Goal: Transaction & Acquisition: Purchase product/service

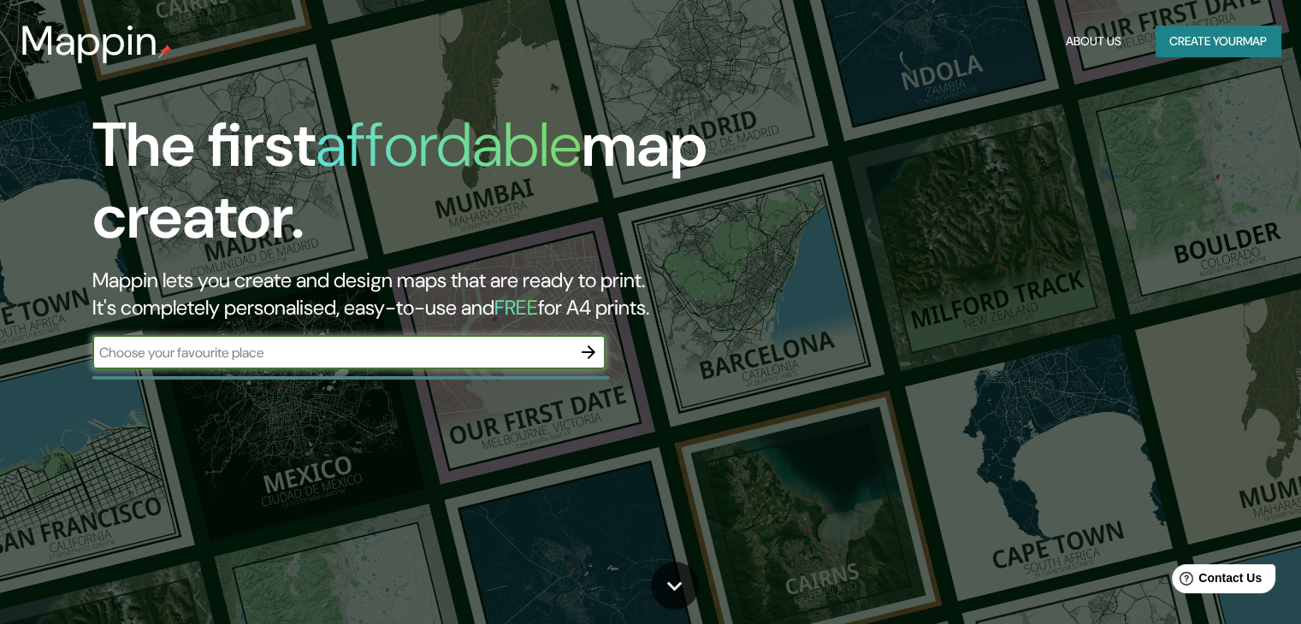
click at [392, 343] on input "text" at bounding box center [331, 353] width 479 height 20
type input "[STREET_ADDRESS][PERSON_NAME]"
click at [575, 353] on button "button" at bounding box center [588, 352] width 34 height 34
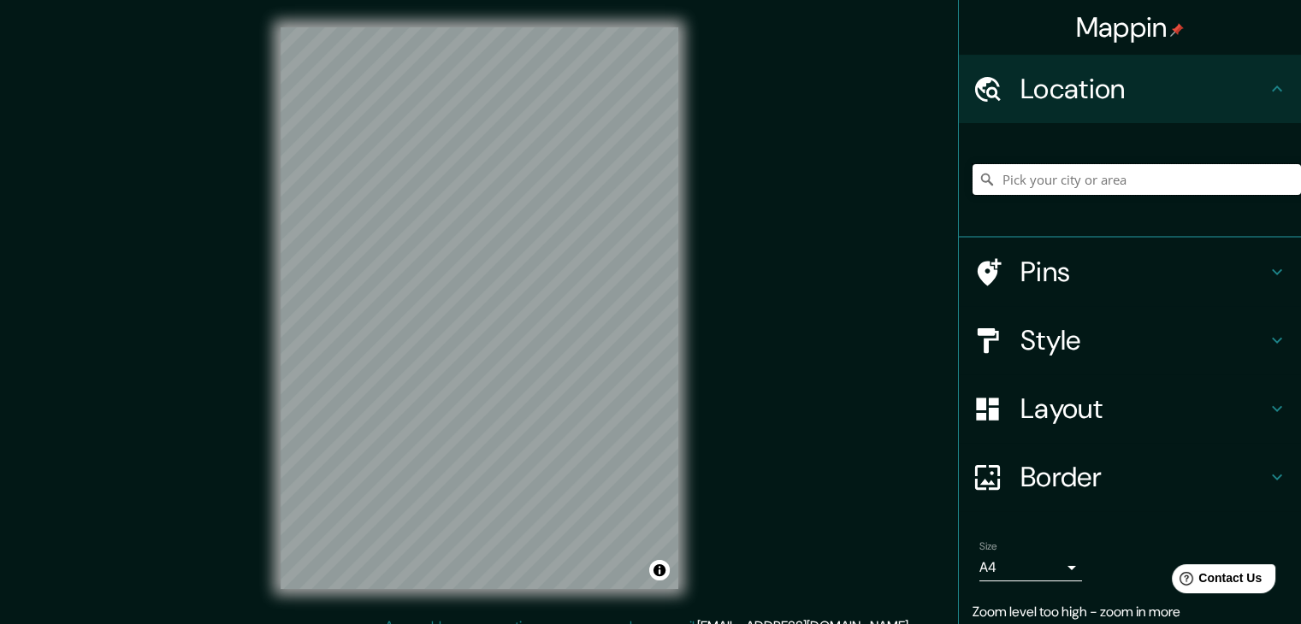
click at [1060, 175] on input "Pick your city or area" at bounding box center [1136, 179] width 328 height 31
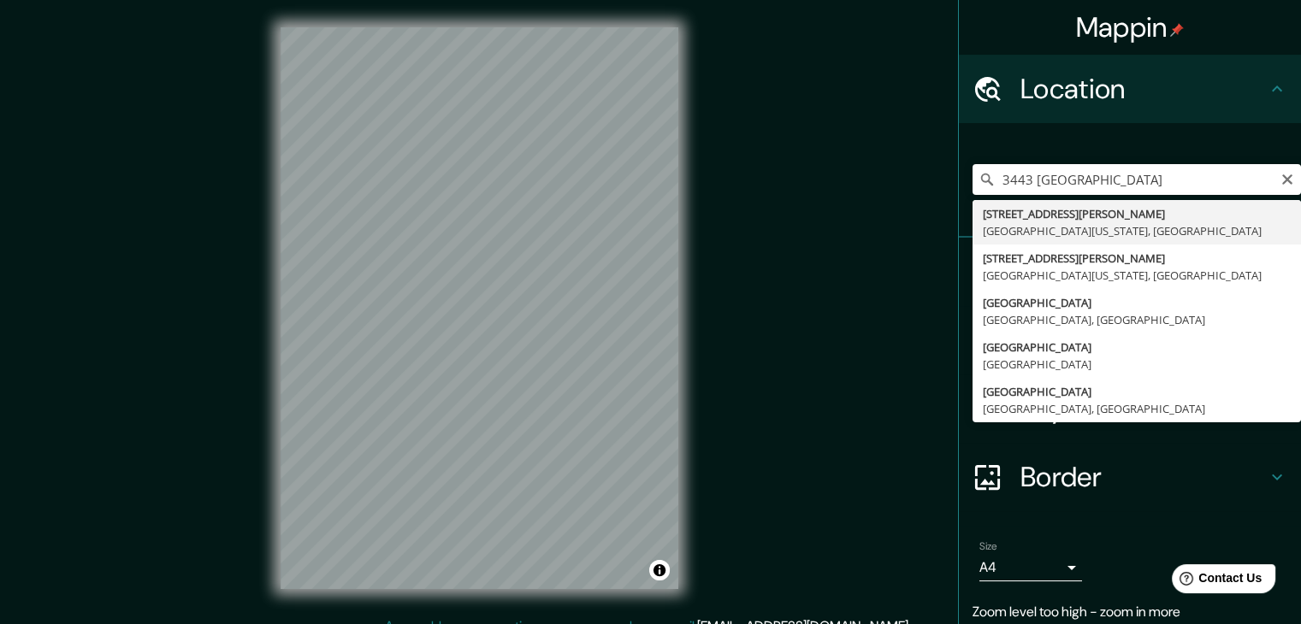
type input "3443 Segovia Street, Coral Gables, Florida 33134, United States"
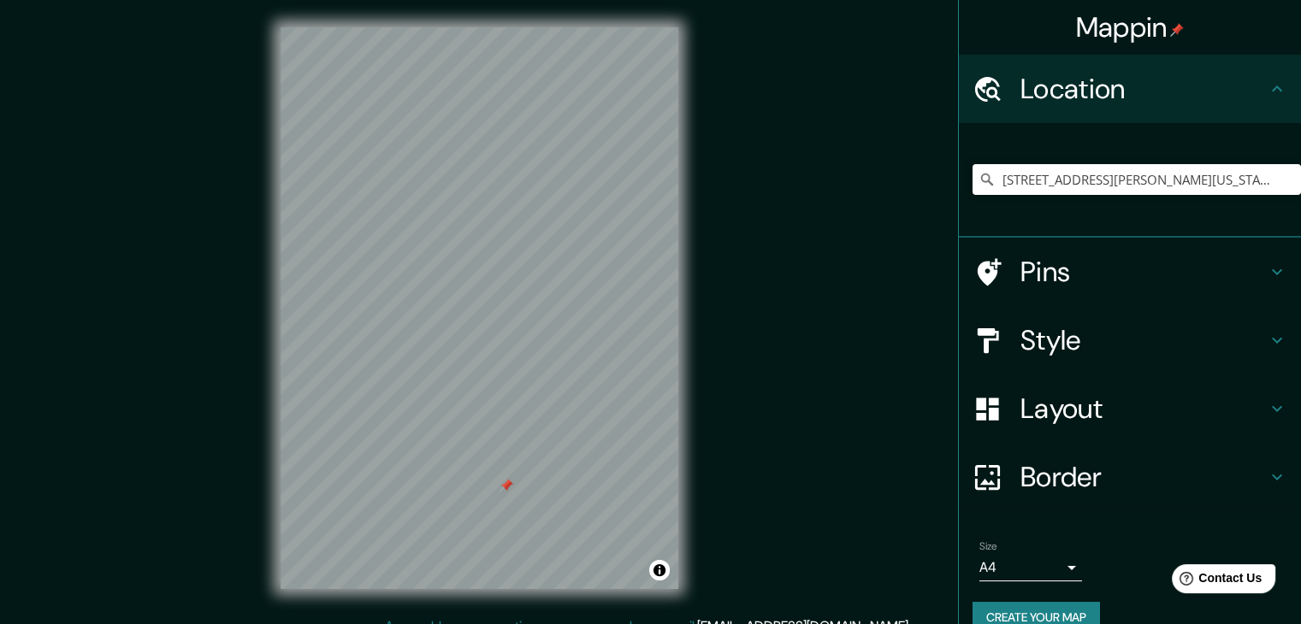
click at [1153, 481] on h4 "Border" at bounding box center [1143, 477] width 246 height 34
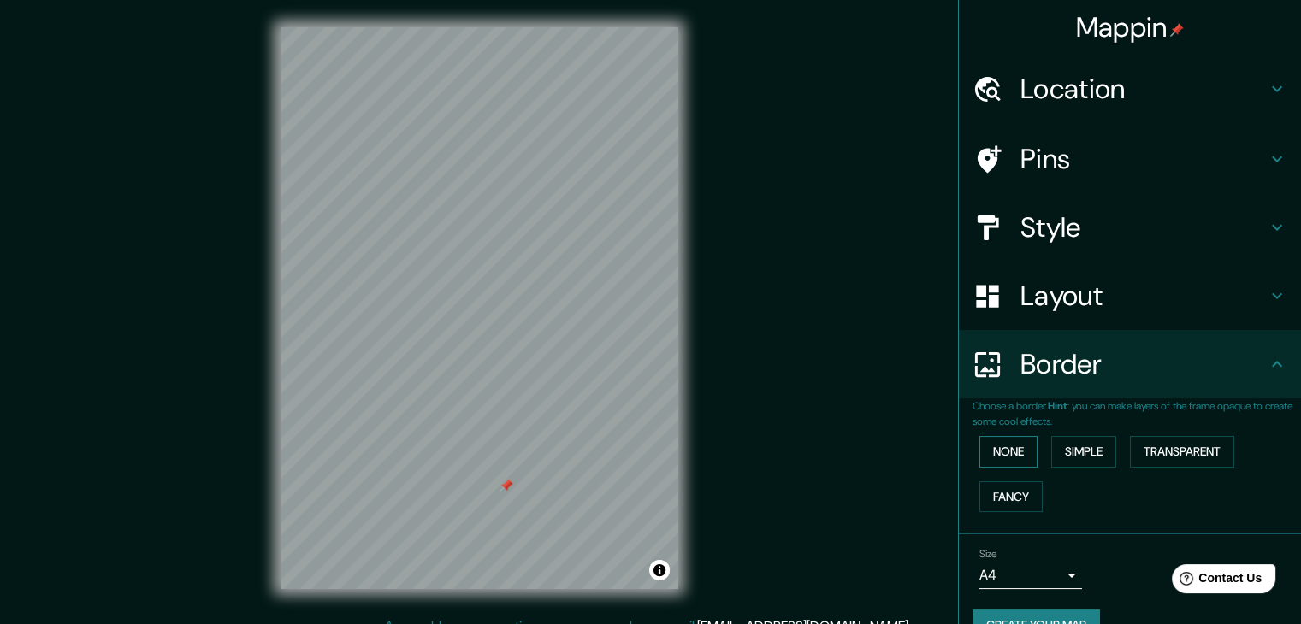
click at [1013, 455] on button "None" at bounding box center [1008, 452] width 58 height 32
click at [1073, 452] on button "Simple" at bounding box center [1083, 452] width 65 height 32
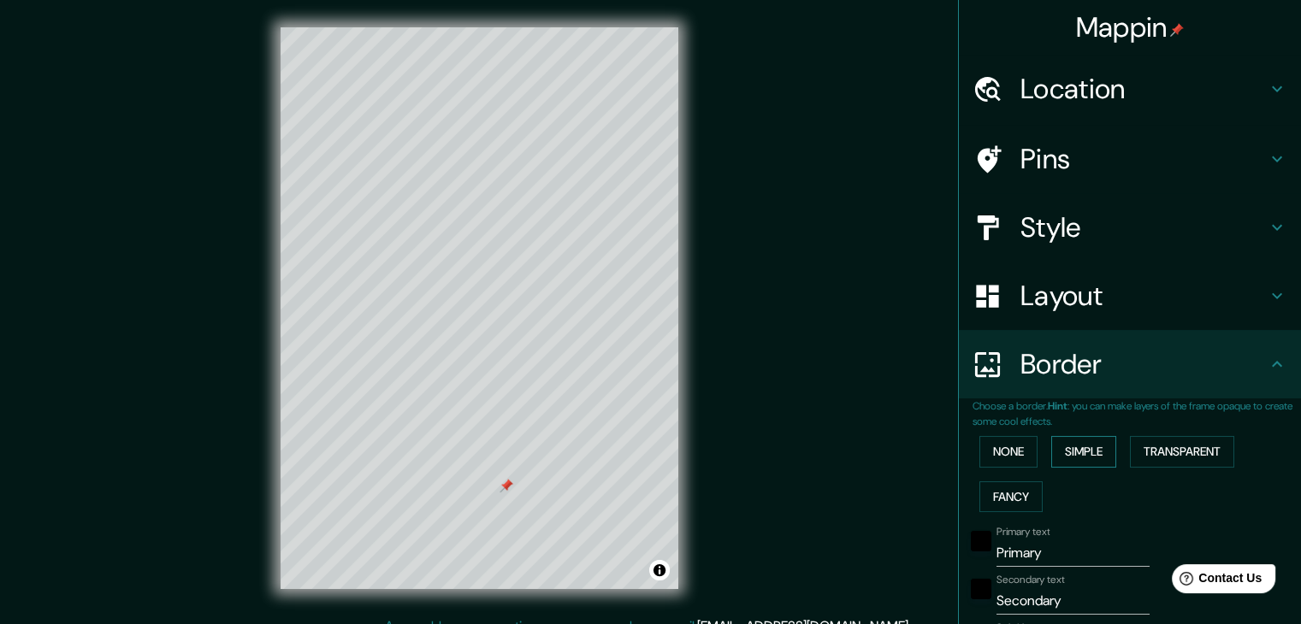
click at [1073, 452] on button "Simple" at bounding box center [1083, 452] width 65 height 32
click at [1051, 455] on button "Simple" at bounding box center [1083, 452] width 65 height 32
type input "37"
click at [1151, 453] on button "Transparent" at bounding box center [1182, 452] width 104 height 32
click at [1015, 487] on button "Fancy" at bounding box center [1010, 497] width 63 height 32
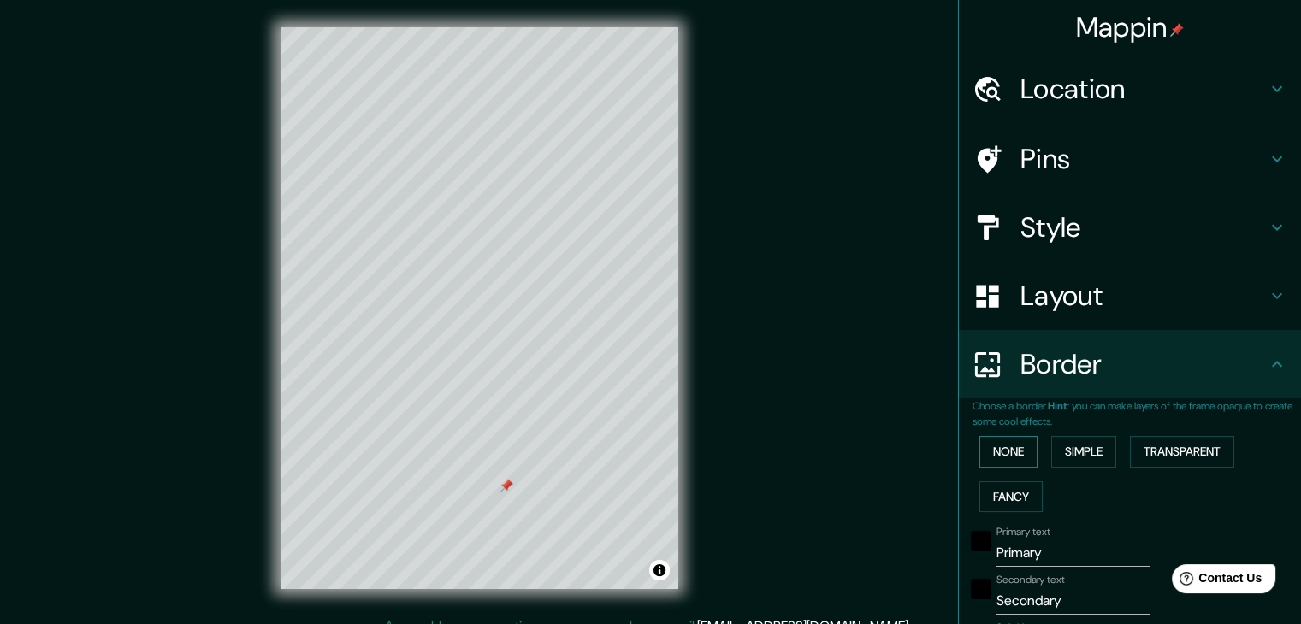
click at [1008, 450] on button "None" at bounding box center [1008, 452] width 58 height 32
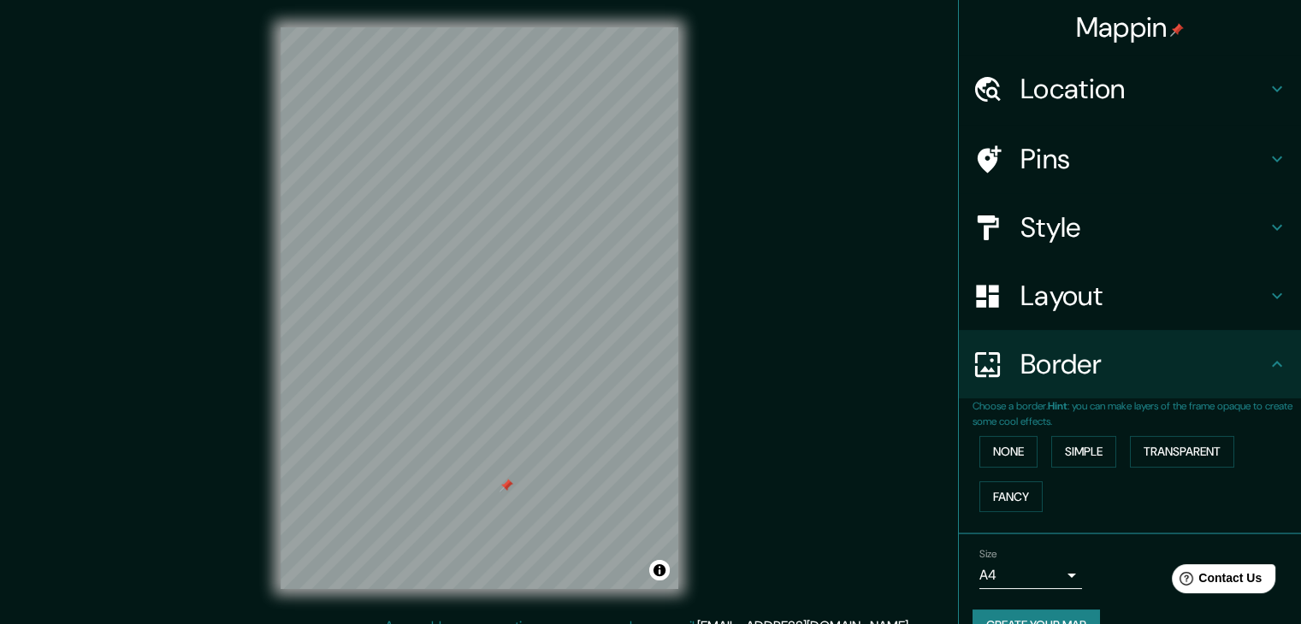
click at [1074, 372] on h4 "Border" at bounding box center [1143, 364] width 246 height 34
click at [526, 442] on div at bounding box center [526, 439] width 14 height 14
click at [1118, 150] on h4 "Pins" at bounding box center [1143, 159] width 246 height 34
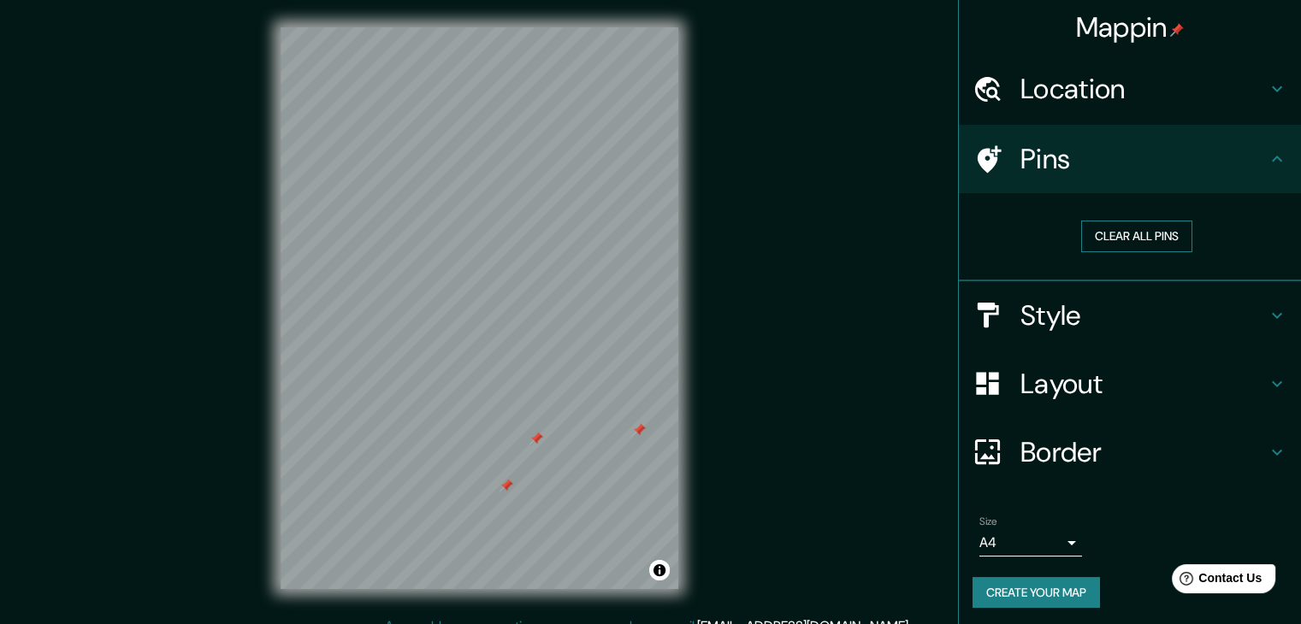
click at [1105, 236] on button "Clear all pins" at bounding box center [1136, 237] width 111 height 32
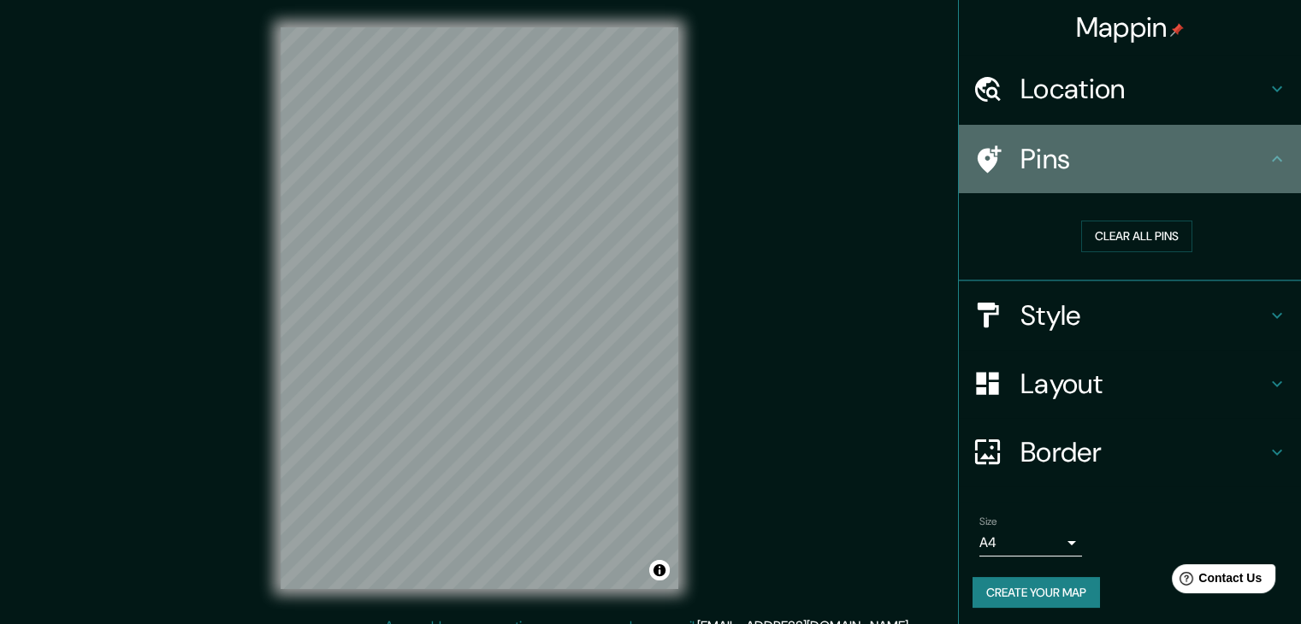
click at [1094, 160] on h4 "Pins" at bounding box center [1143, 159] width 246 height 34
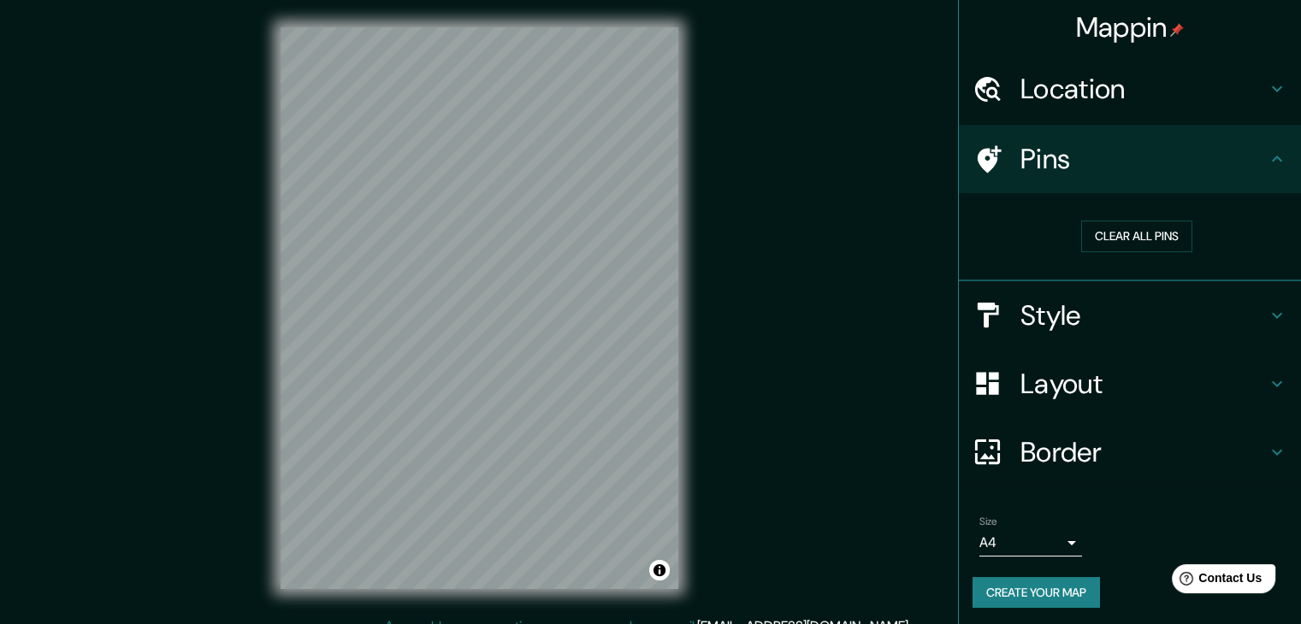
click at [1047, 298] on h4 "Style" at bounding box center [1143, 315] width 246 height 34
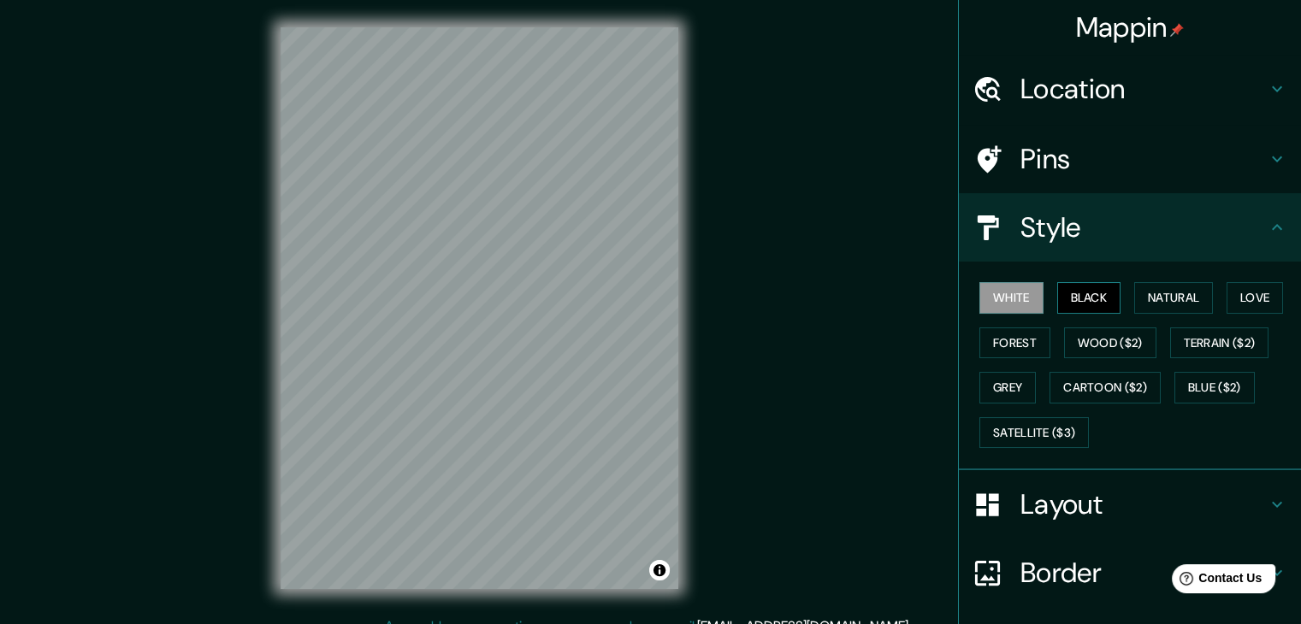
click at [1077, 304] on button "Black" at bounding box center [1089, 298] width 64 height 32
click at [1175, 301] on button "Natural" at bounding box center [1173, 298] width 79 height 32
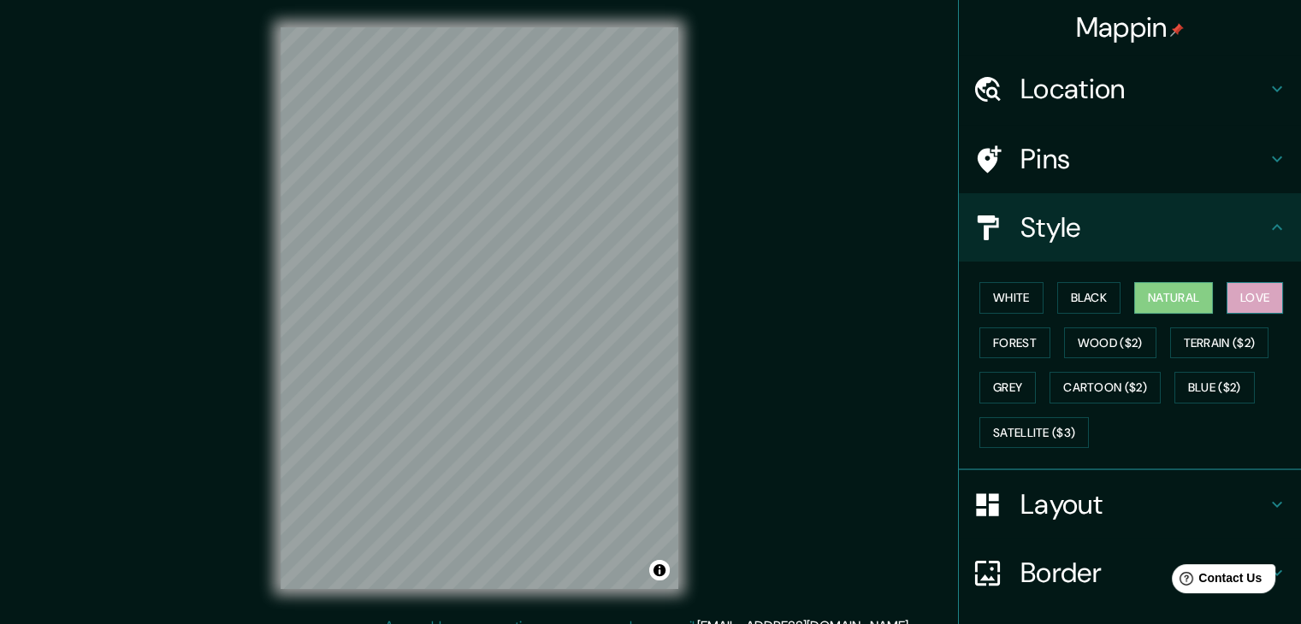
click at [1247, 298] on button "Love" at bounding box center [1254, 298] width 56 height 32
click at [1021, 349] on button "Forest" at bounding box center [1014, 344] width 71 height 32
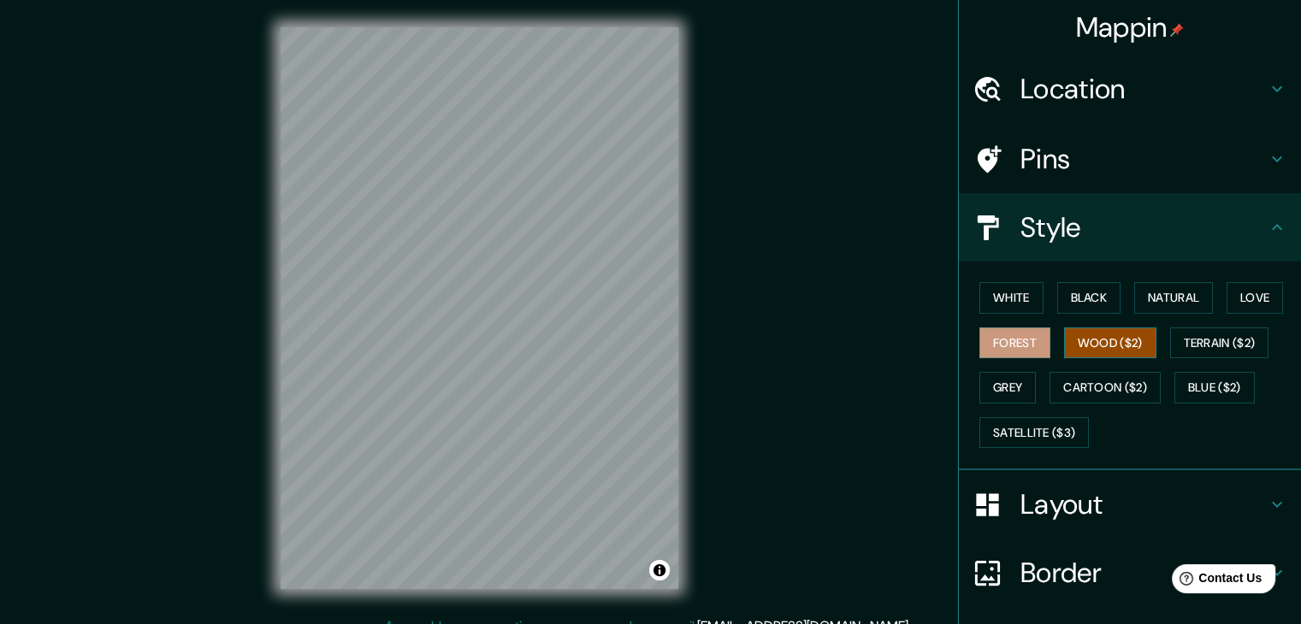
click at [1108, 340] on button "Wood ($2)" at bounding box center [1110, 344] width 92 height 32
click at [1012, 344] on button "Forest" at bounding box center [1014, 344] width 71 height 32
click at [1211, 345] on button "Terrain ($2)" at bounding box center [1219, 344] width 99 height 32
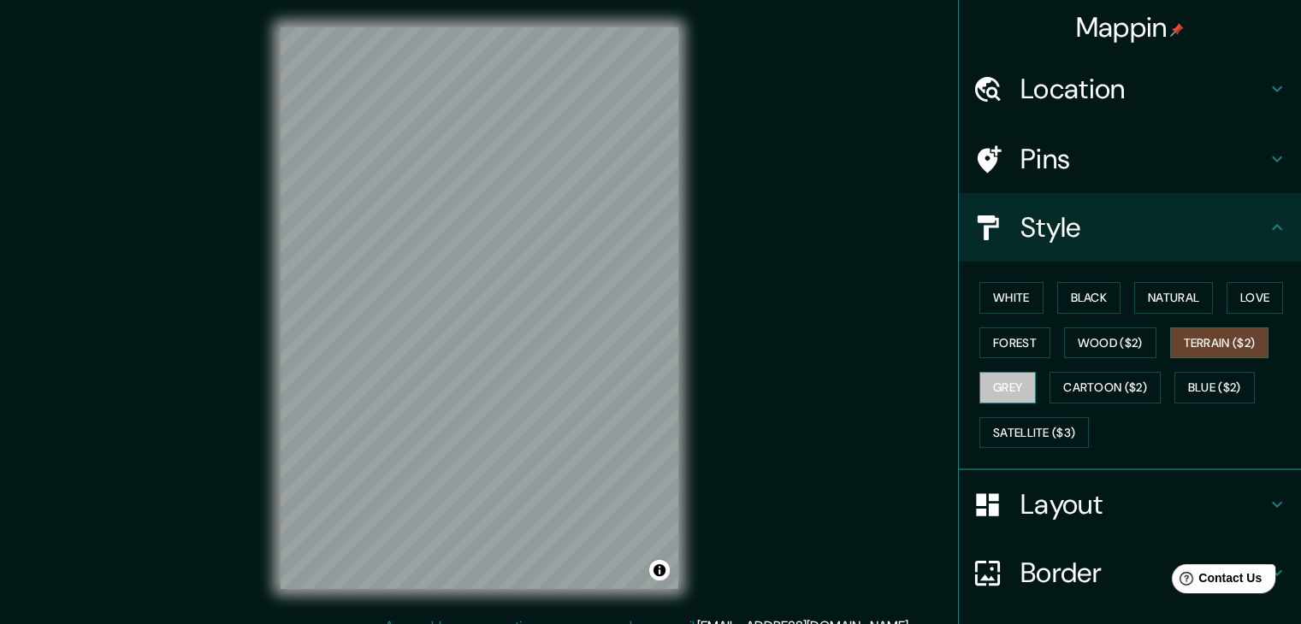
click at [992, 377] on button "Grey" at bounding box center [1007, 388] width 56 height 32
click at [1095, 381] on button "Cartoon ($2)" at bounding box center [1104, 388] width 111 height 32
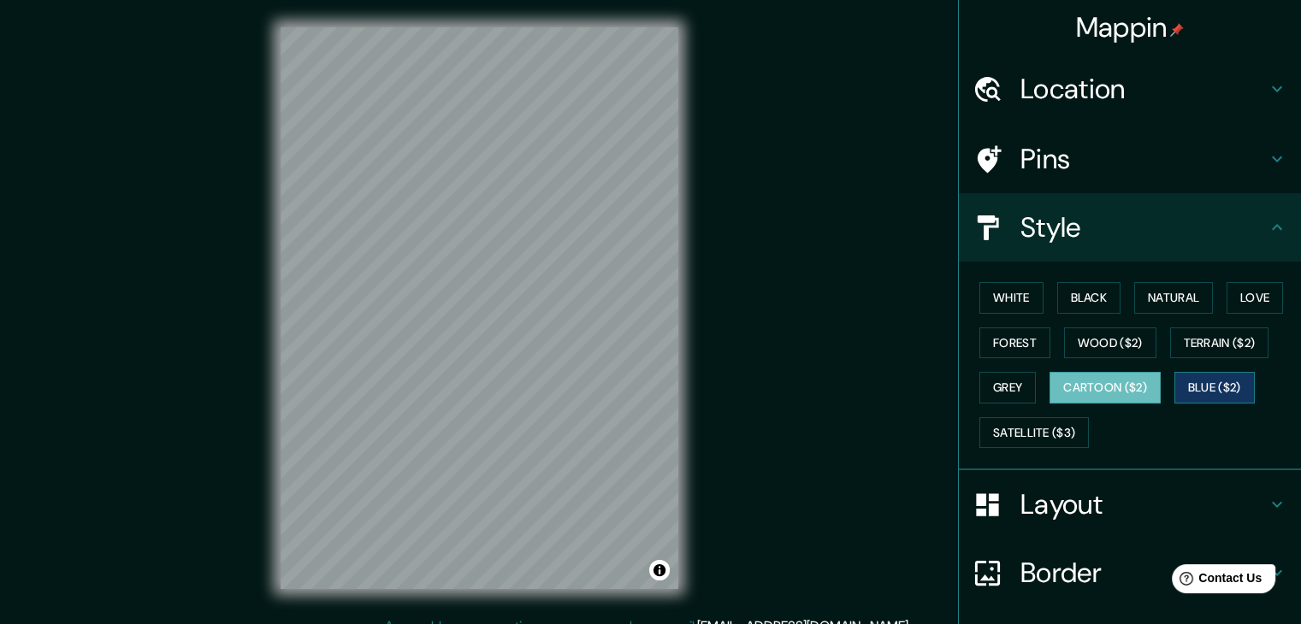
click at [1197, 387] on button "Blue ($2)" at bounding box center [1214, 388] width 80 height 32
click at [1047, 433] on button "Satellite ($3)" at bounding box center [1033, 433] width 109 height 32
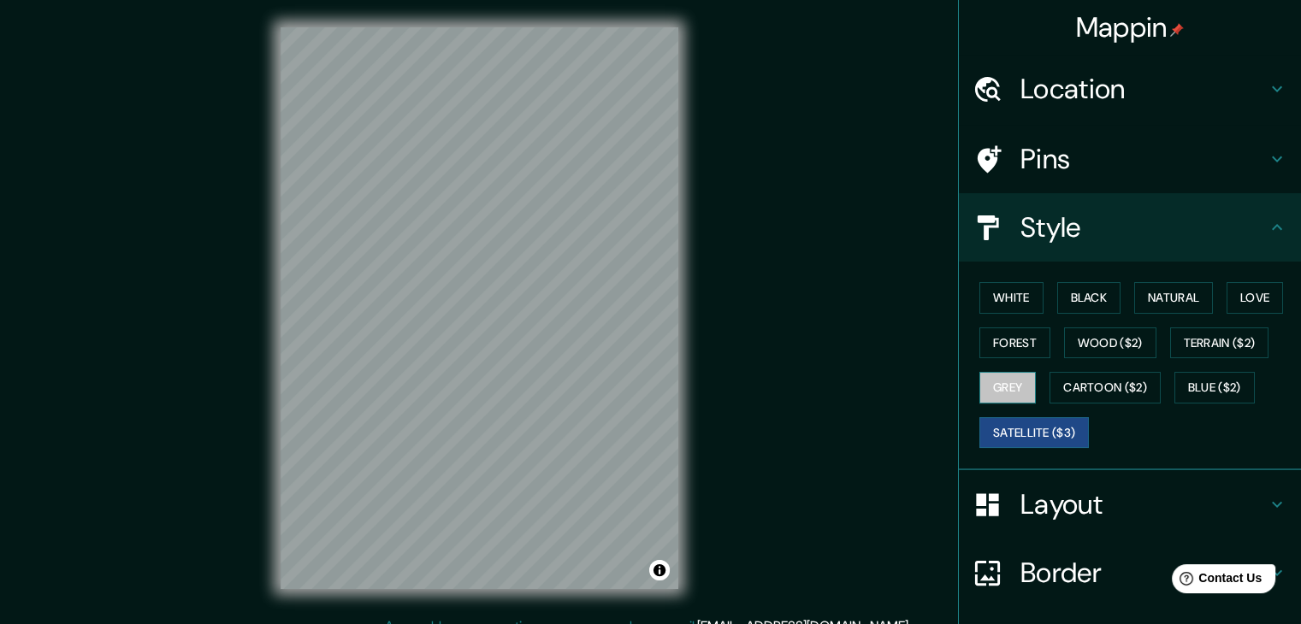
click at [992, 395] on button "Grey" at bounding box center [1007, 388] width 56 height 32
click at [1006, 322] on div "White Black Natural Love Forest Wood ($2) Terrain ($2) Grey Cartoon ($2) Blue (…" at bounding box center [1136, 365] width 328 height 180
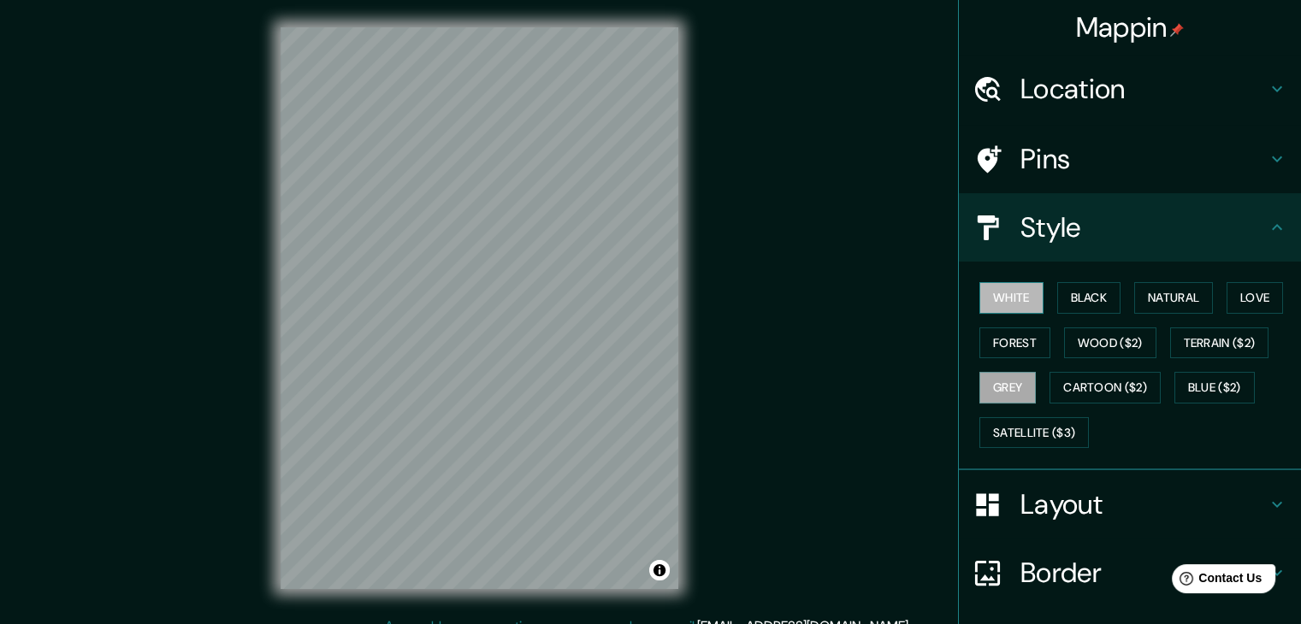
click at [1012, 302] on button "White" at bounding box center [1011, 298] width 64 height 32
click at [1012, 358] on div "White Black Natural Love Forest Wood ($2) Terrain ($2) Grey Cartoon ($2) Blue (…" at bounding box center [1136, 365] width 328 height 180
click at [1016, 339] on button "Forest" at bounding box center [1014, 344] width 71 height 32
click at [1033, 495] on h4 "Layout" at bounding box center [1143, 504] width 246 height 34
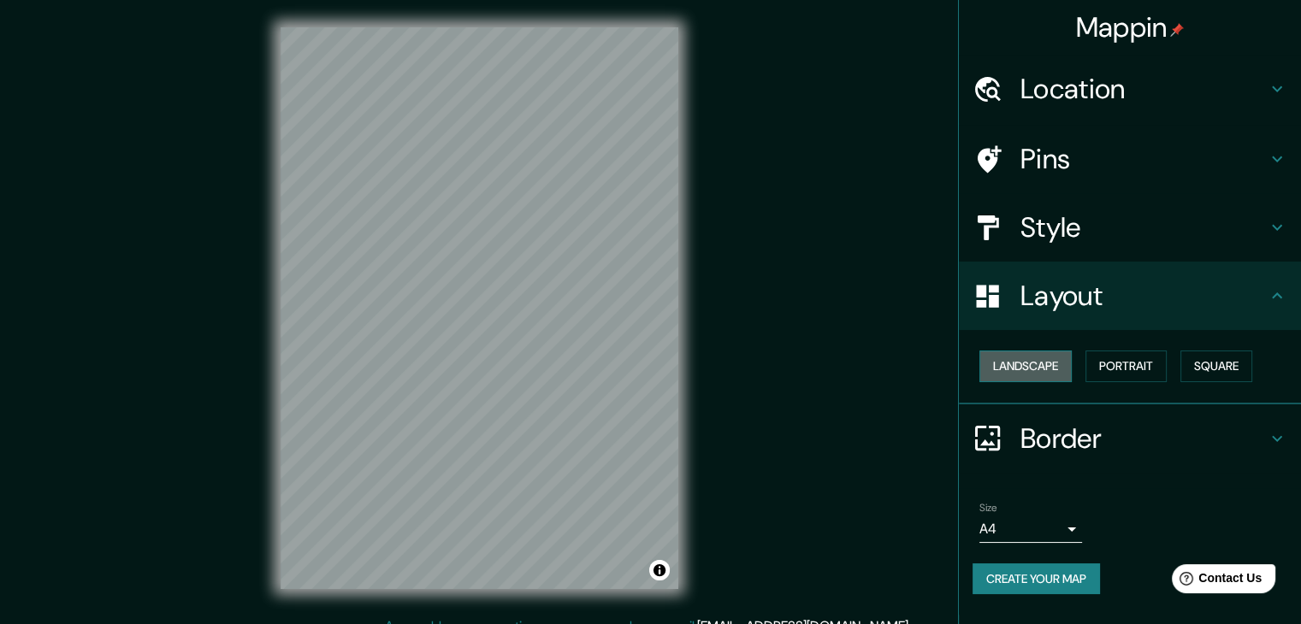
click at [1040, 351] on button "Landscape" at bounding box center [1025, 367] width 92 height 32
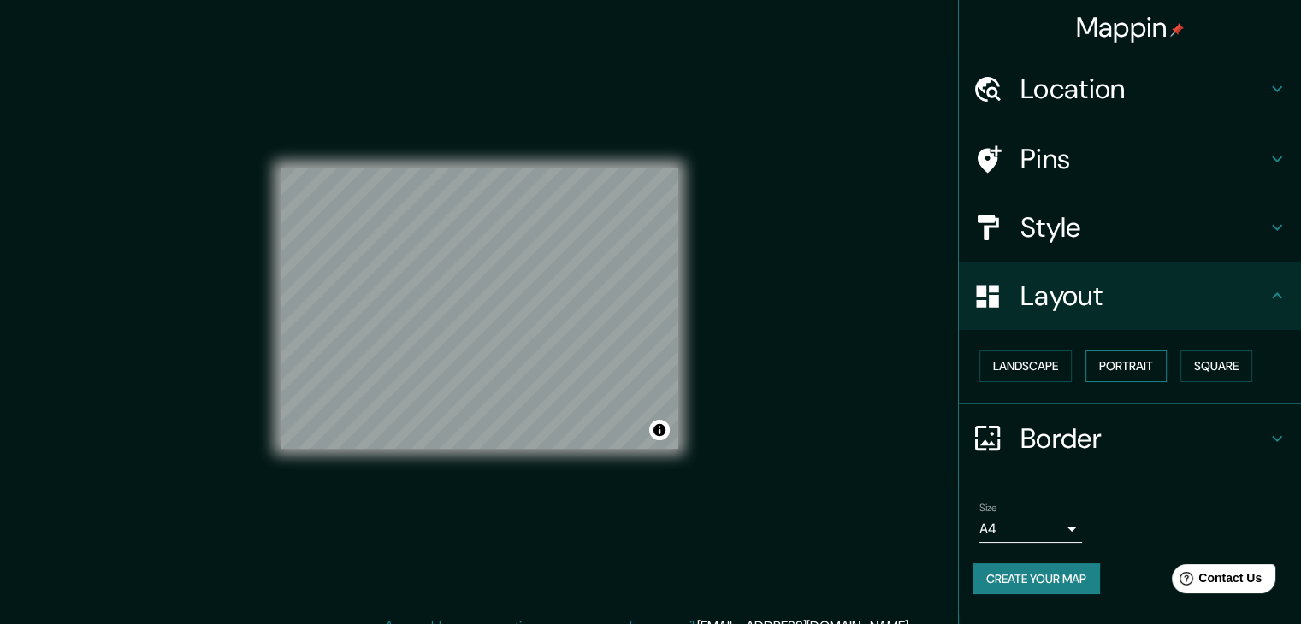
click at [1142, 358] on button "Portrait" at bounding box center [1125, 367] width 81 height 32
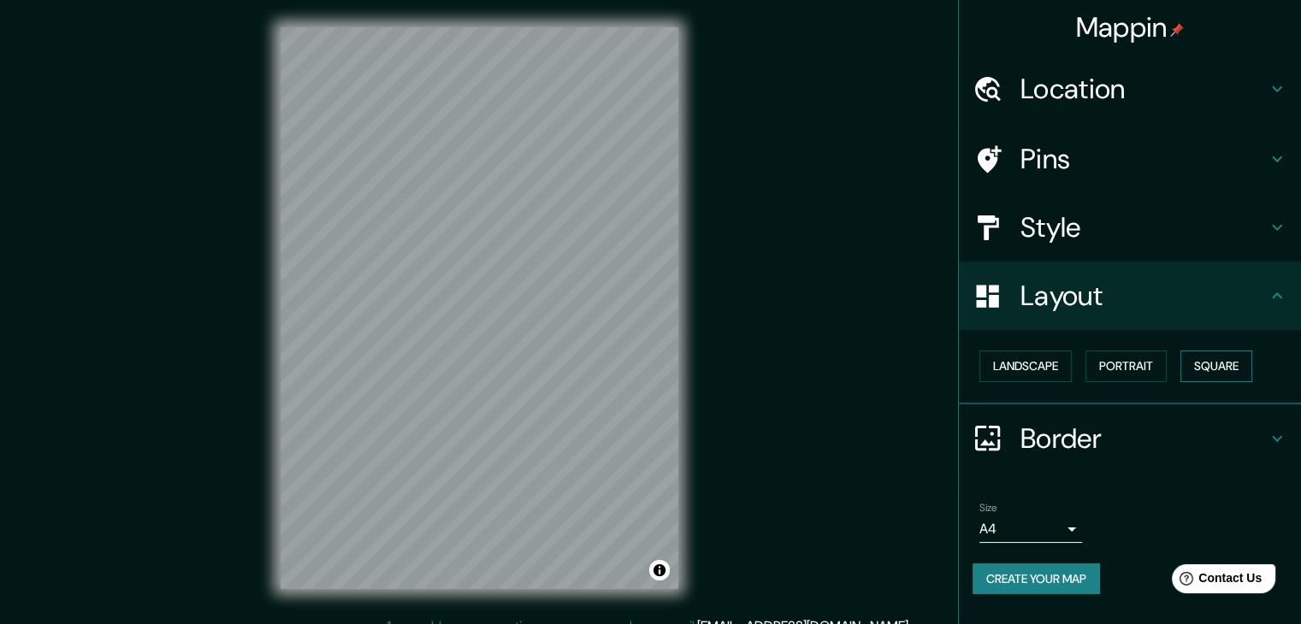
click at [1220, 356] on button "Square" at bounding box center [1216, 367] width 72 height 32
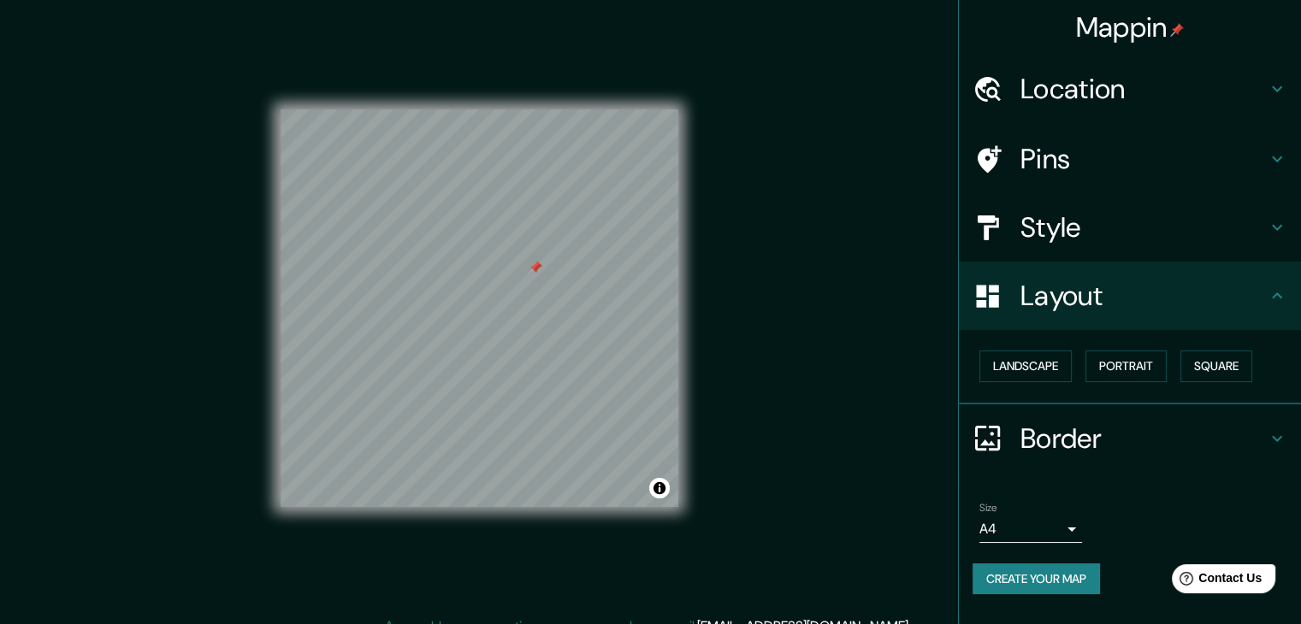
click at [1079, 173] on h4 "Pins" at bounding box center [1143, 159] width 246 height 34
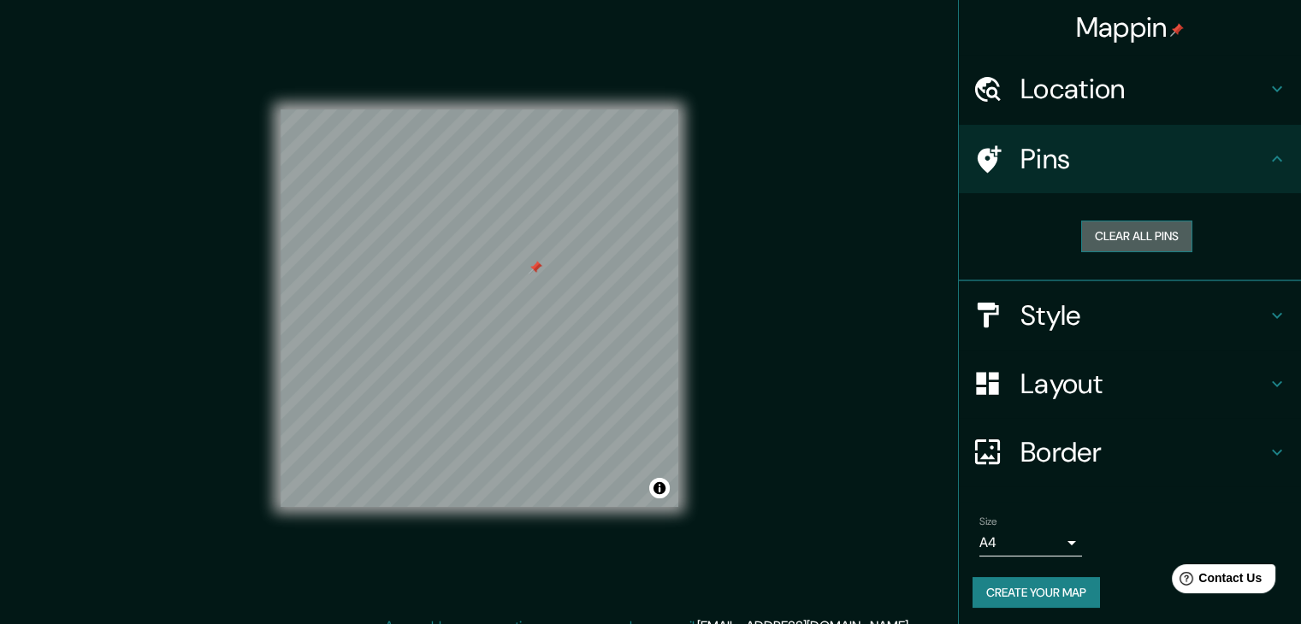
click at [1084, 224] on button "Clear all pins" at bounding box center [1136, 237] width 111 height 32
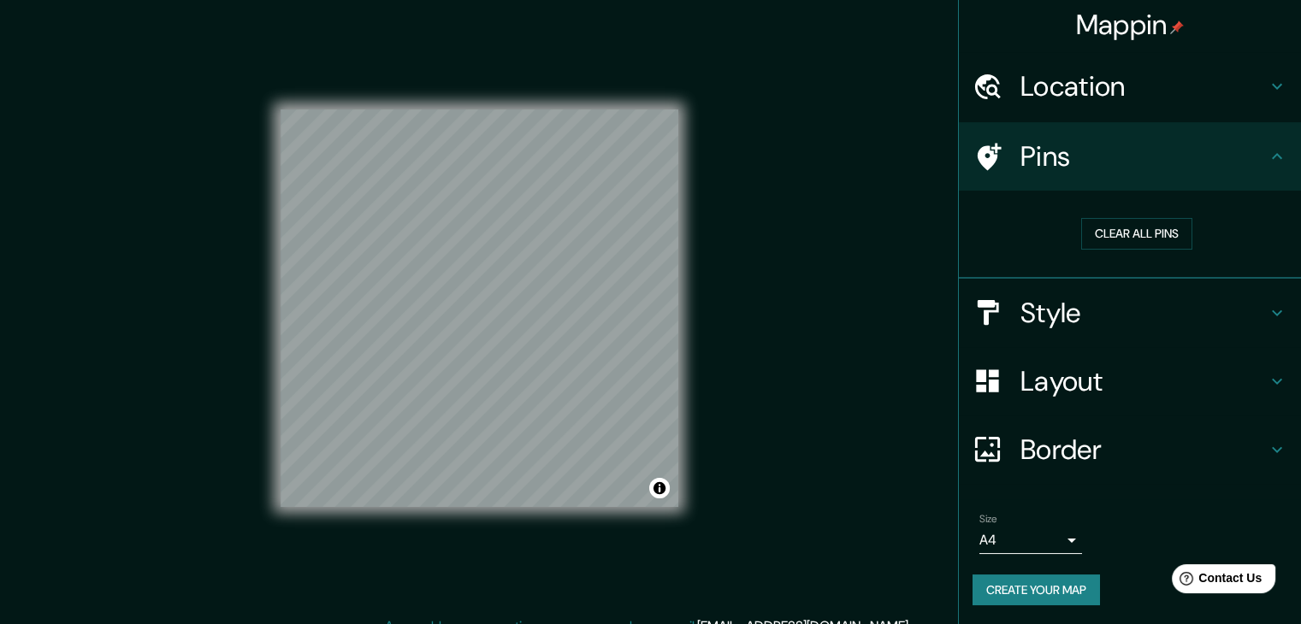
scroll to position [3, 0]
click at [1028, 535] on body "Mappin Location 3443 Segovia Street, Coral Gables, Florida 33134, United States…" at bounding box center [650, 312] width 1301 height 624
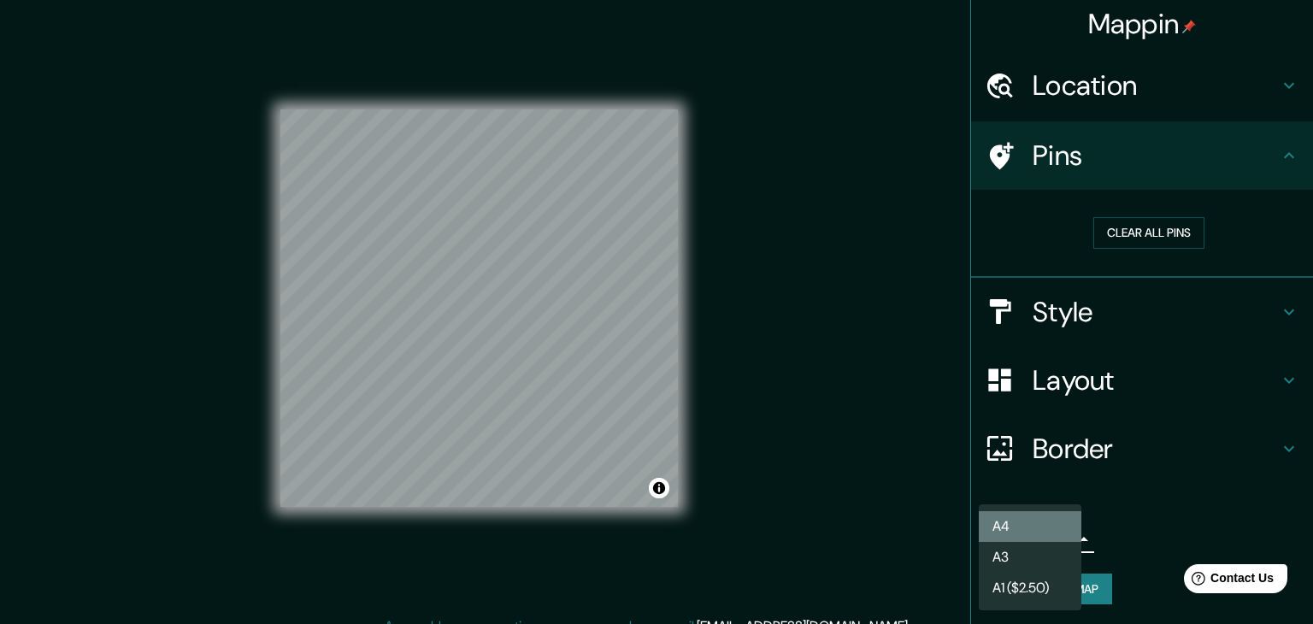
click at [1041, 529] on li "A4" at bounding box center [1030, 526] width 103 height 31
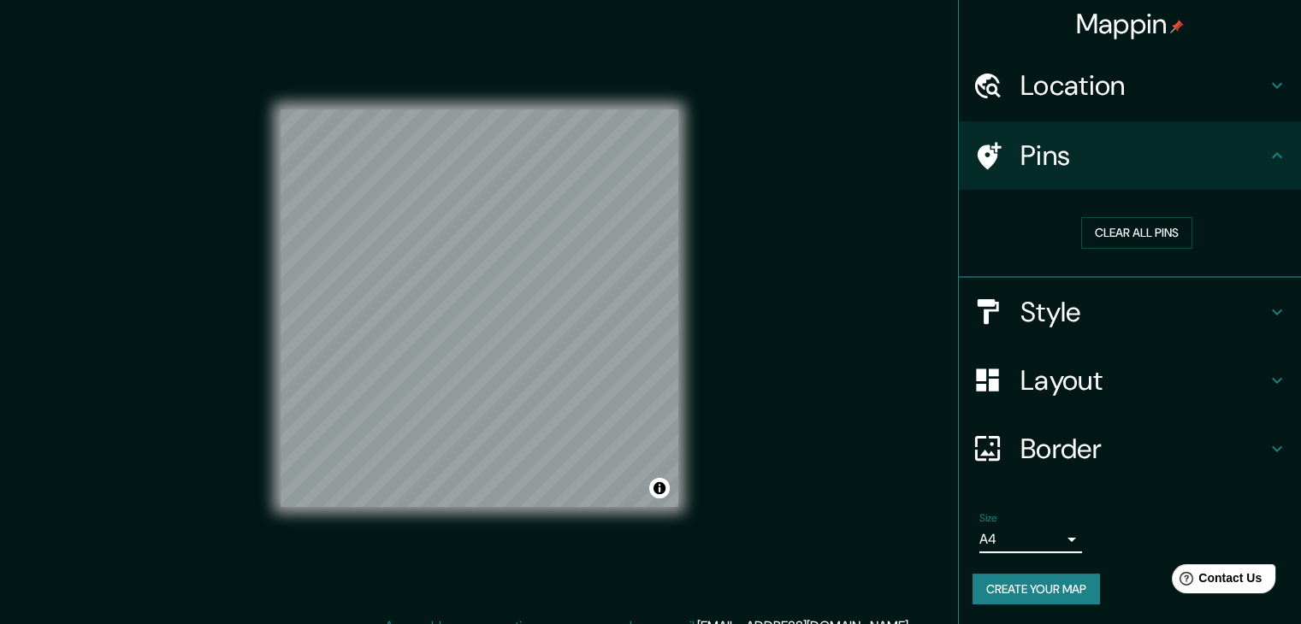
click at [1027, 146] on h4 "Pins" at bounding box center [1143, 156] width 246 height 34
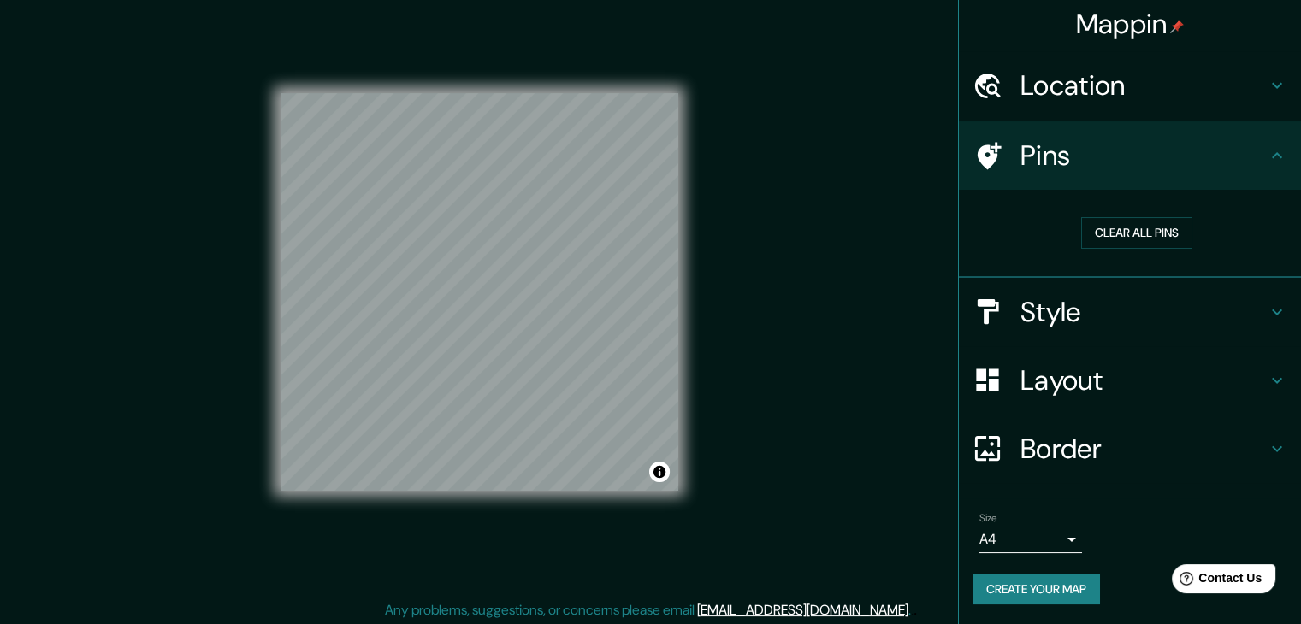
scroll to position [20, 0]
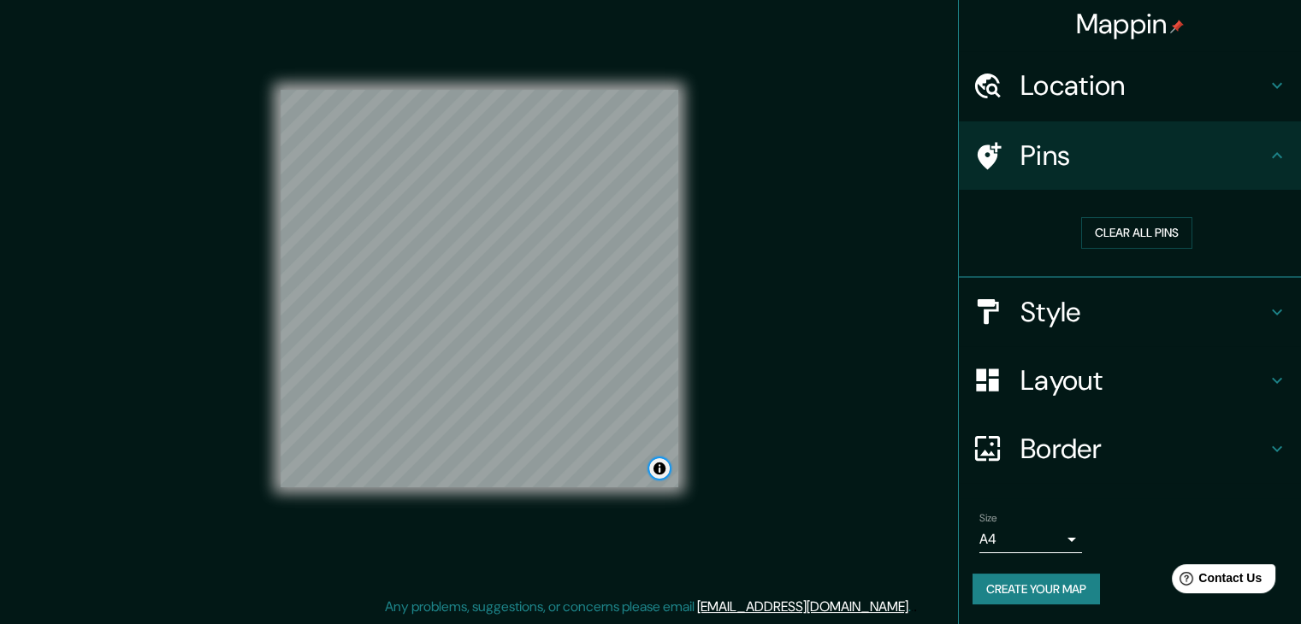
click at [664, 470] on button "Toggle attribution" at bounding box center [659, 468] width 21 height 21
click at [1060, 584] on button "Create your map" at bounding box center [1035, 590] width 127 height 32
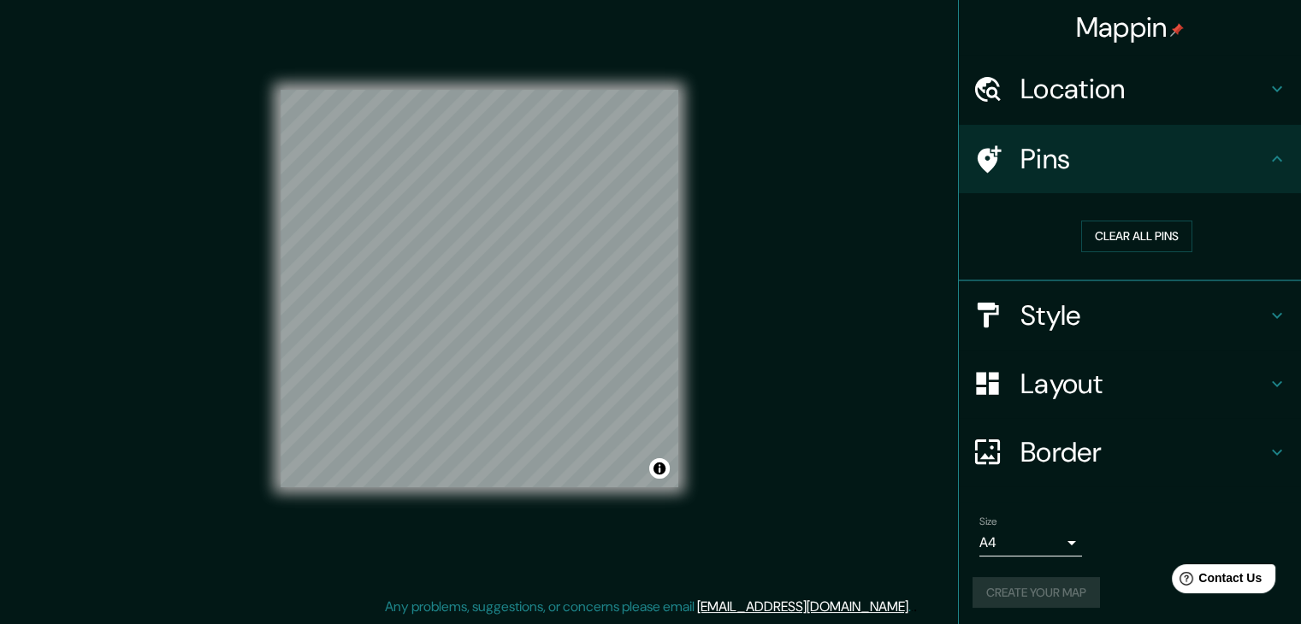
scroll to position [3, 0]
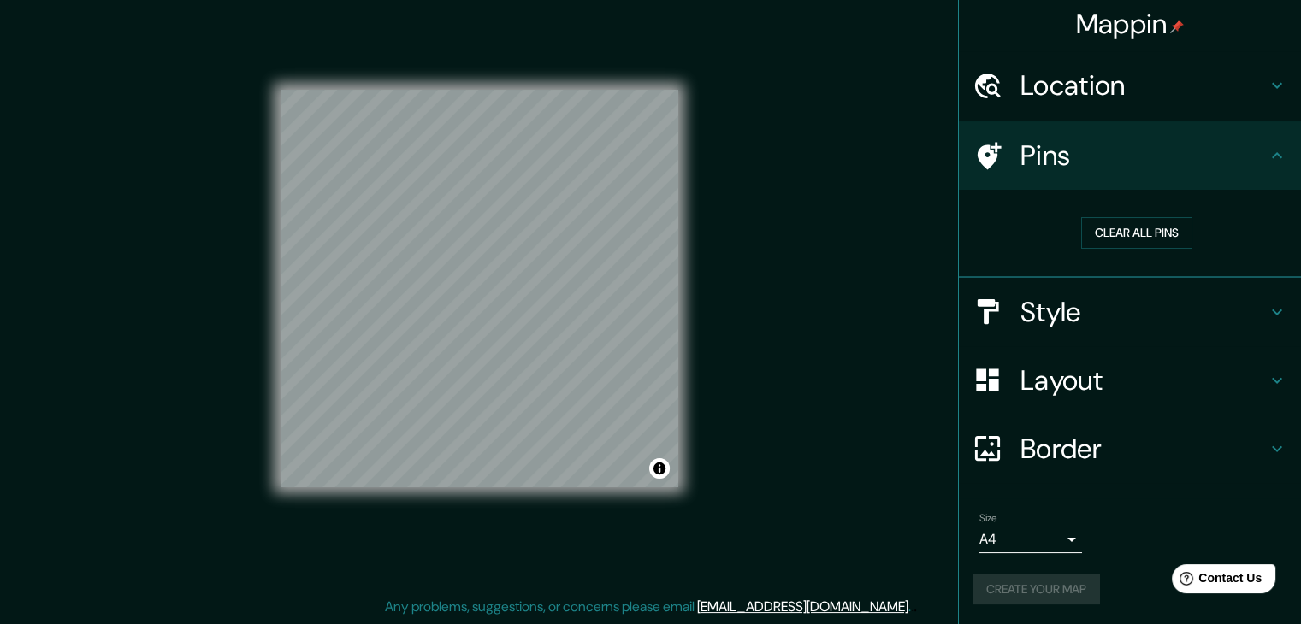
click at [1043, 596] on div "Create your map" at bounding box center [1129, 590] width 315 height 32
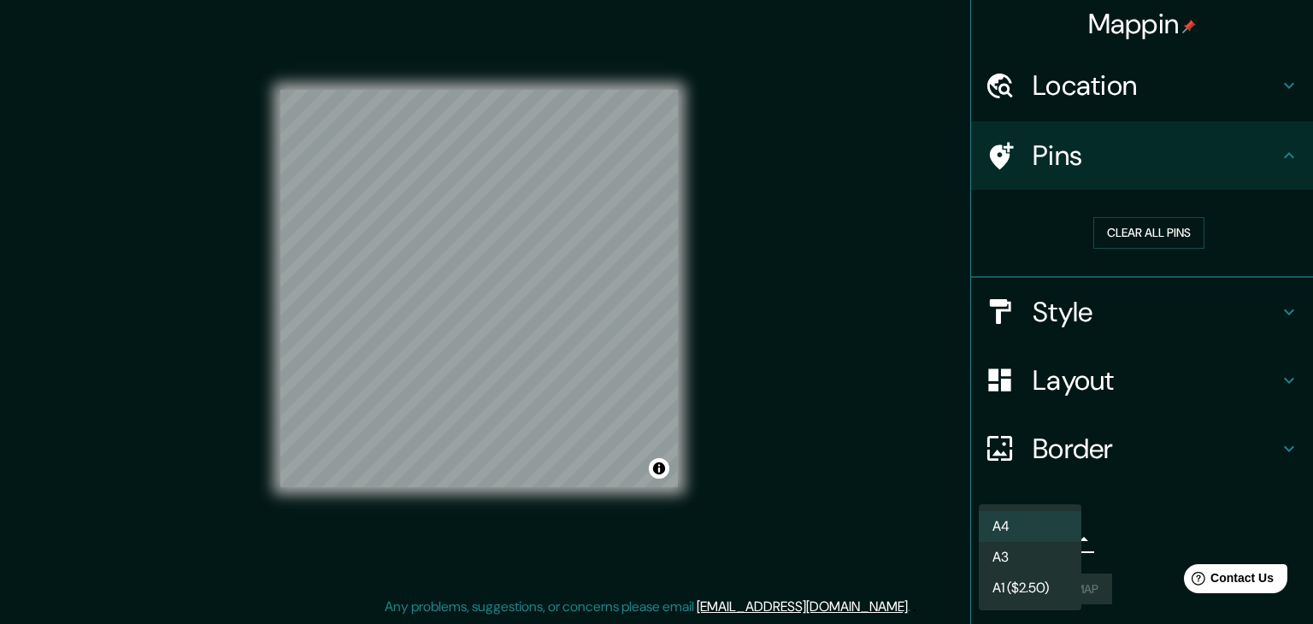
click at [1032, 543] on body "Mappin Location 3443 Segovia Street, Coral Gables, Florida 33134, United States…" at bounding box center [656, 292] width 1313 height 624
click at [1030, 529] on li "A4" at bounding box center [1030, 526] width 103 height 31
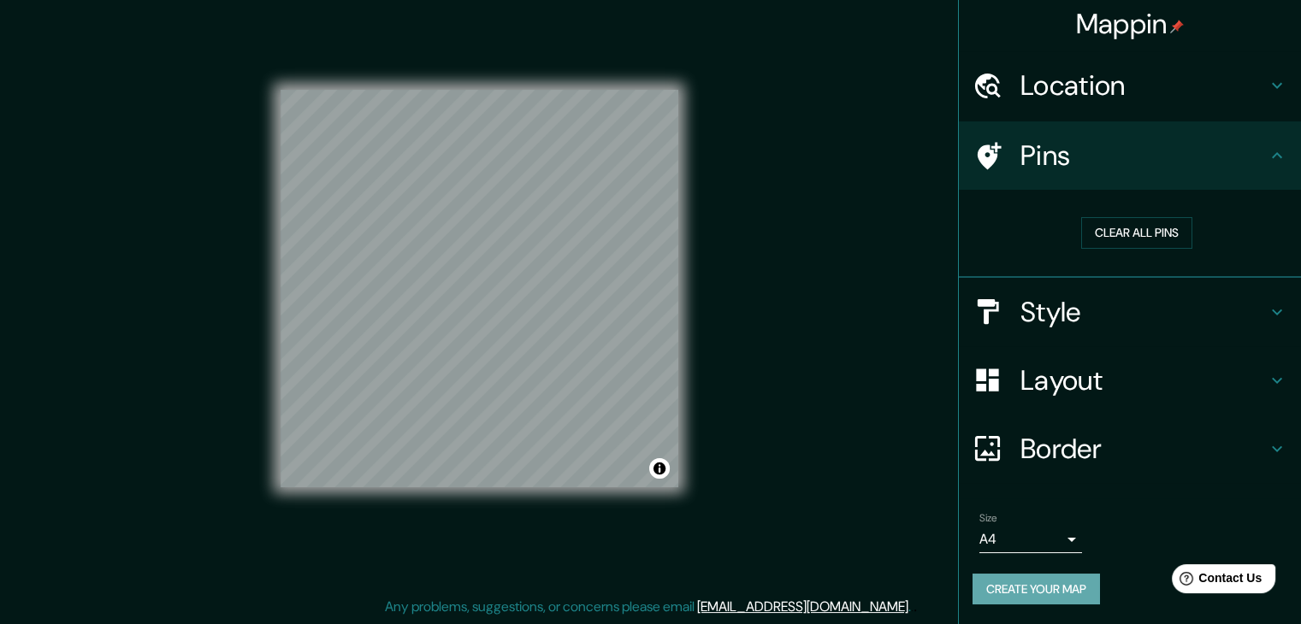
click at [1019, 590] on button "Create your map" at bounding box center [1035, 590] width 127 height 32
click at [1108, 239] on button "Clear all pins" at bounding box center [1136, 233] width 111 height 32
click at [1018, 593] on div "Create your map" at bounding box center [1129, 590] width 315 height 32
click at [1055, 103] on h4 "Location" at bounding box center [1143, 85] width 246 height 34
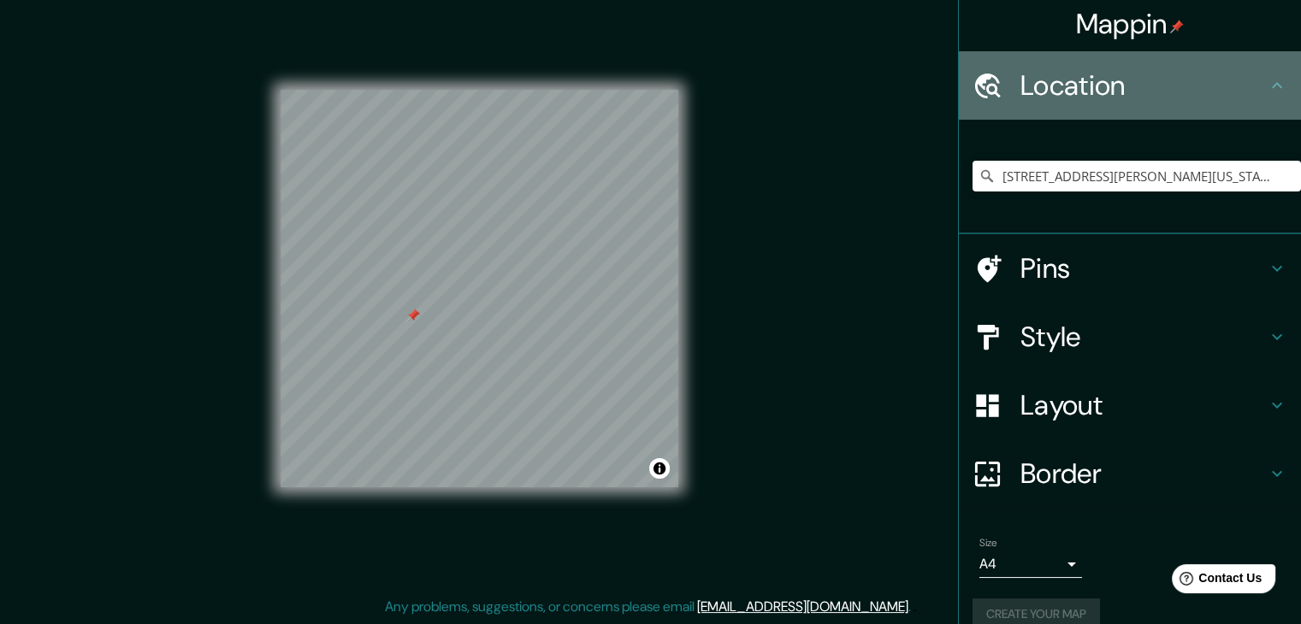
click at [1054, 94] on h4 "Location" at bounding box center [1143, 85] width 246 height 34
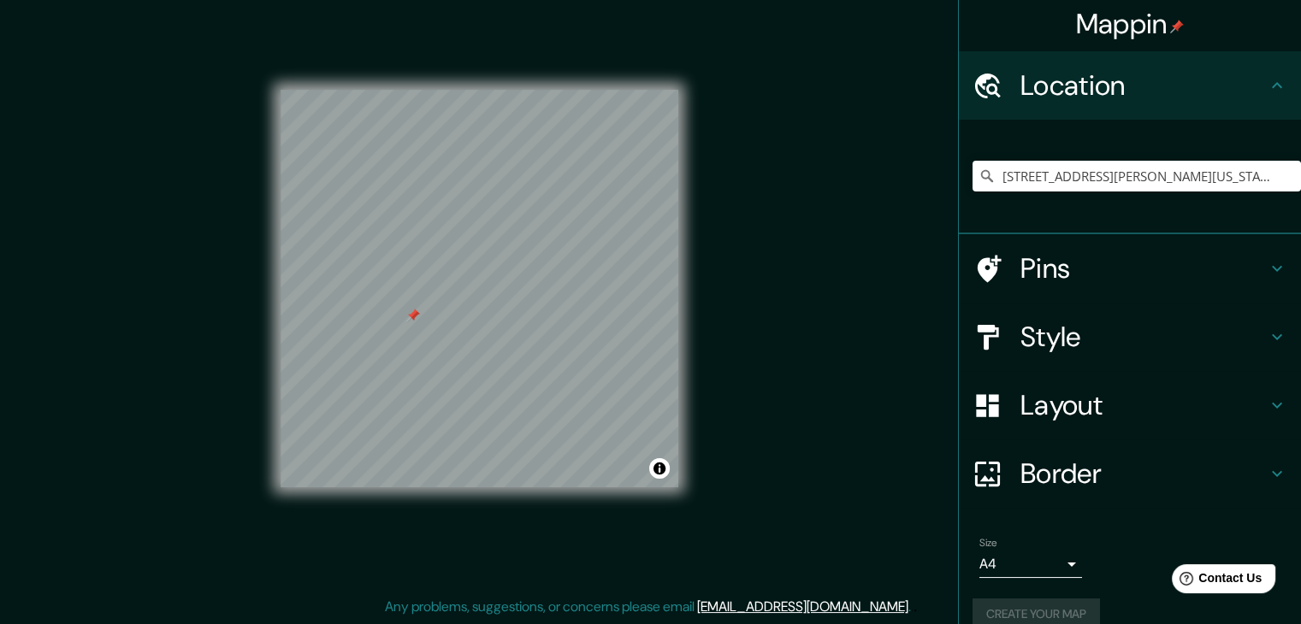
click at [1052, 469] on h4 "Border" at bounding box center [1143, 474] width 246 height 34
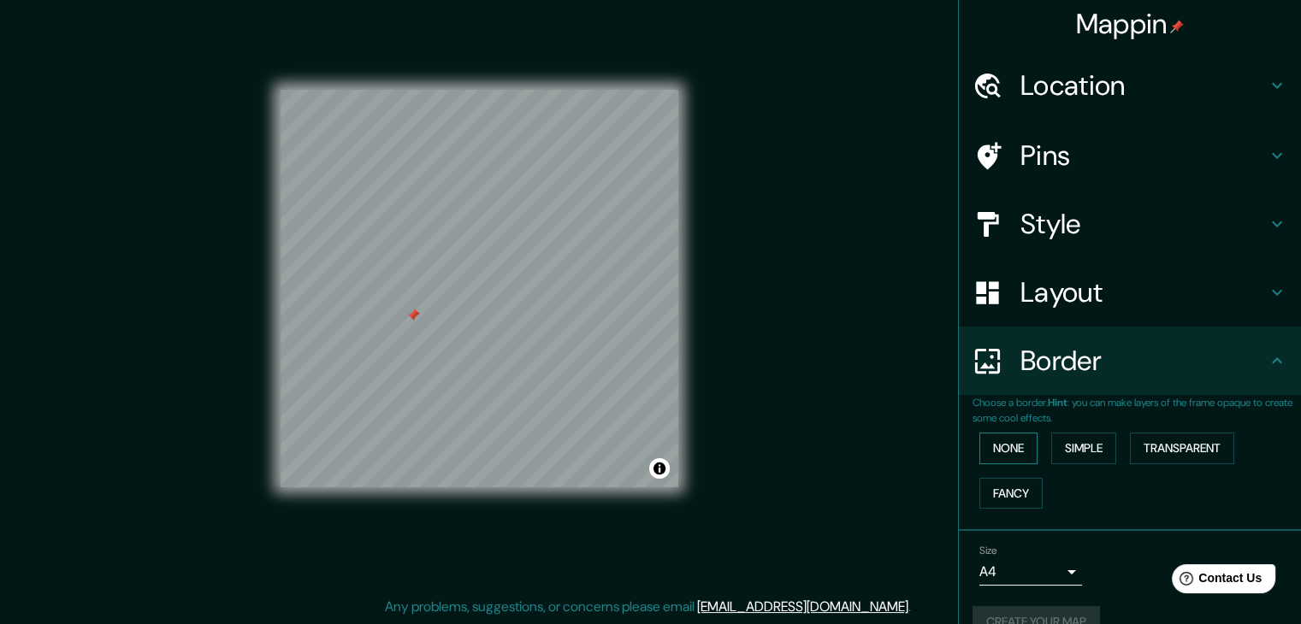
click at [1016, 449] on button "None" at bounding box center [1008, 449] width 58 height 32
click at [1043, 359] on h4 "Border" at bounding box center [1143, 361] width 246 height 34
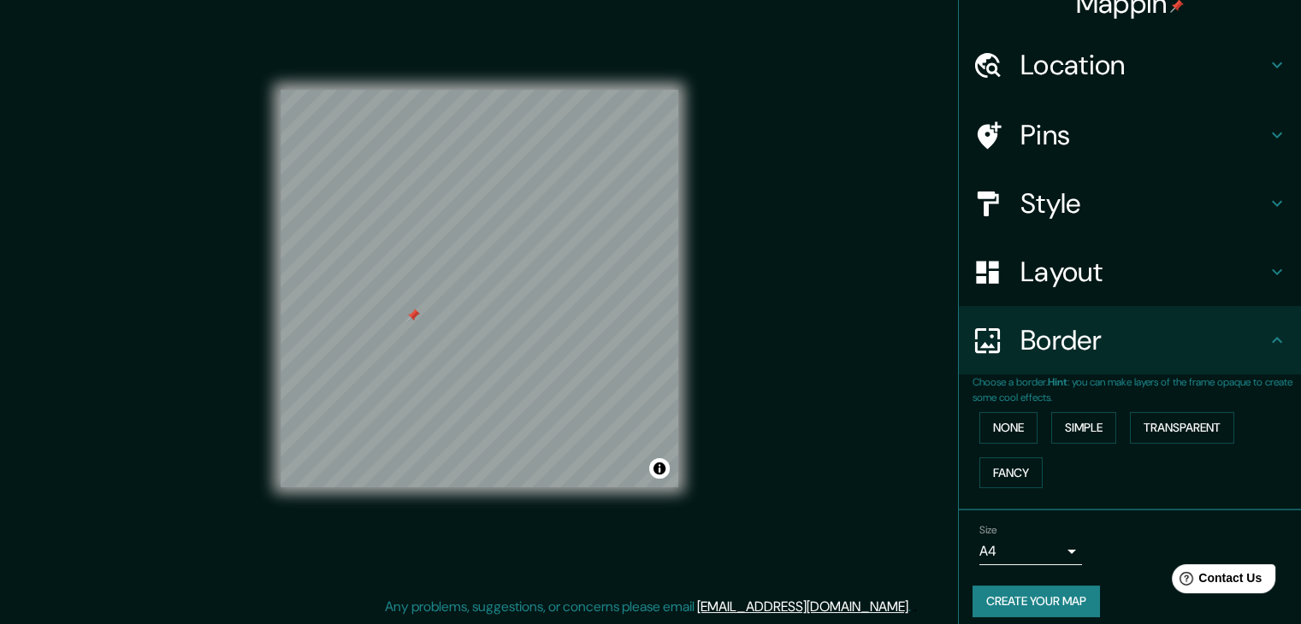
scroll to position [36, 0]
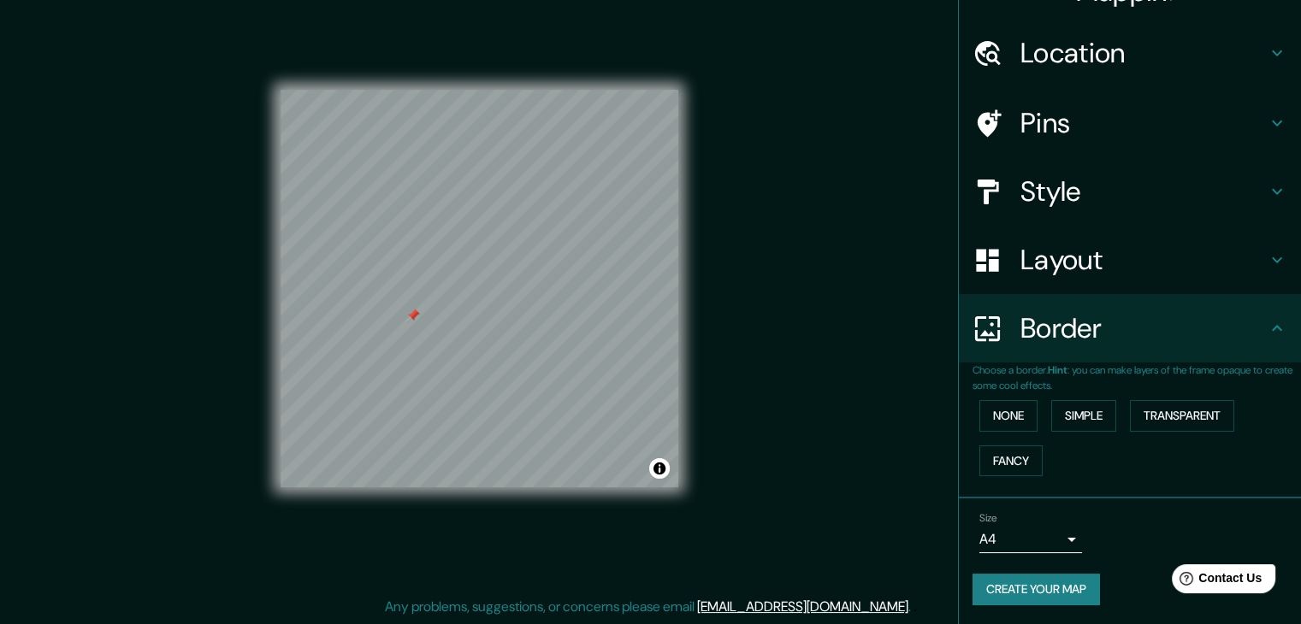
click at [1043, 596] on button "Create your map" at bounding box center [1035, 590] width 127 height 32
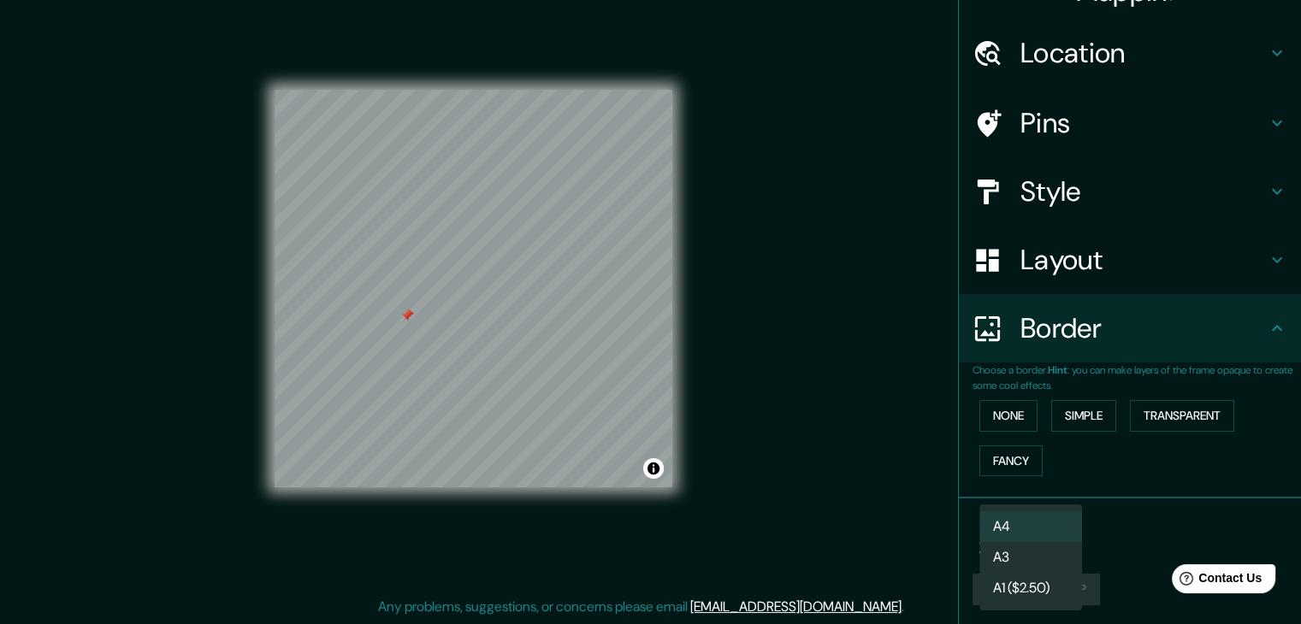
click at [1051, 546] on body "Mappin Location 3443 Segovia Street, Coral Gables, Florida 33134, United States…" at bounding box center [650, 292] width 1301 height 624
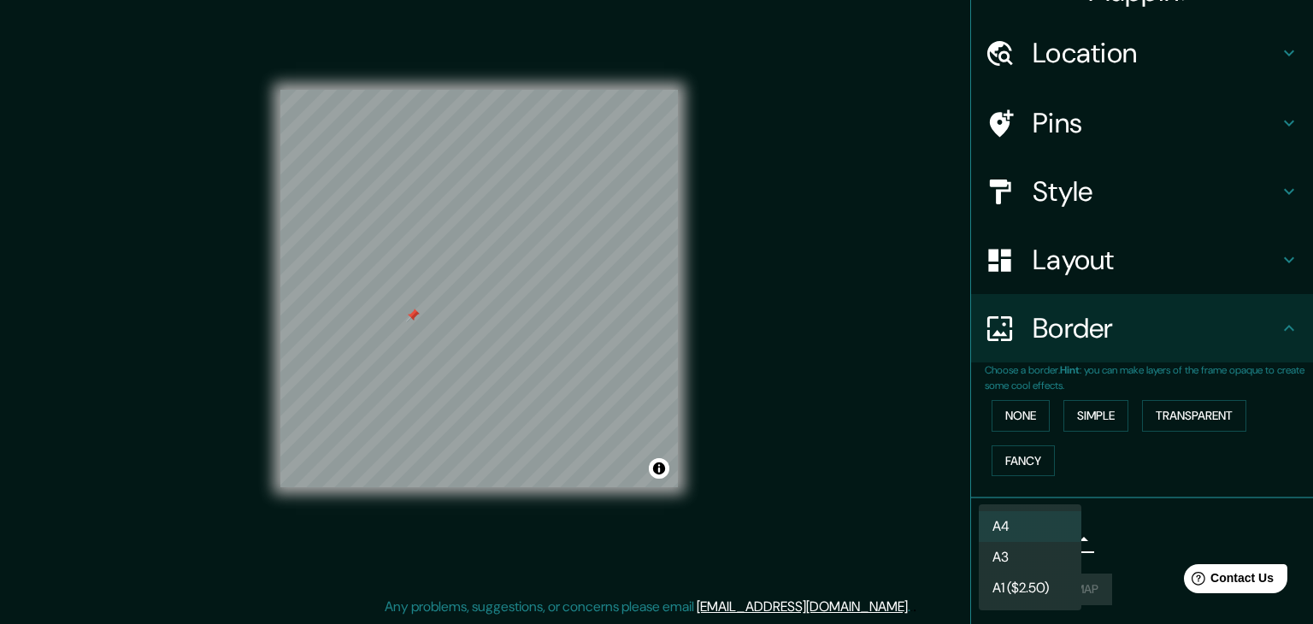
click at [1036, 553] on li "A3" at bounding box center [1030, 557] width 103 height 31
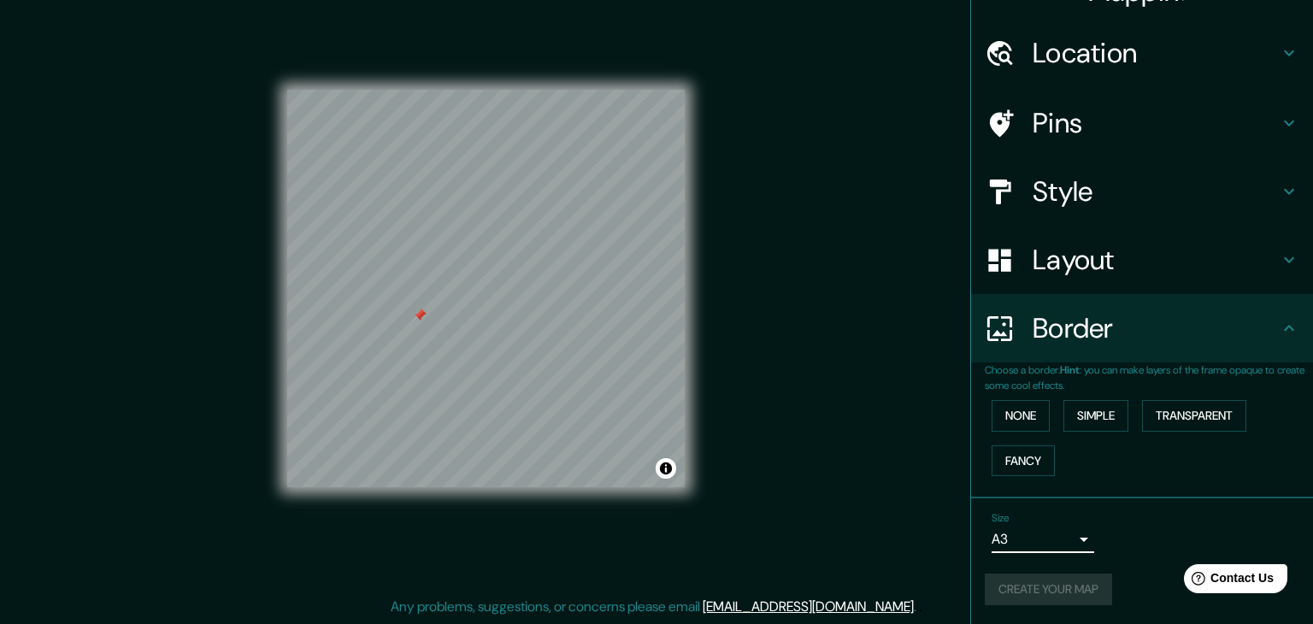
click at [1019, 542] on body "Mappin Location 3443 Segovia Street, Coral Gables, Florida 33134, United States…" at bounding box center [656, 292] width 1313 height 624
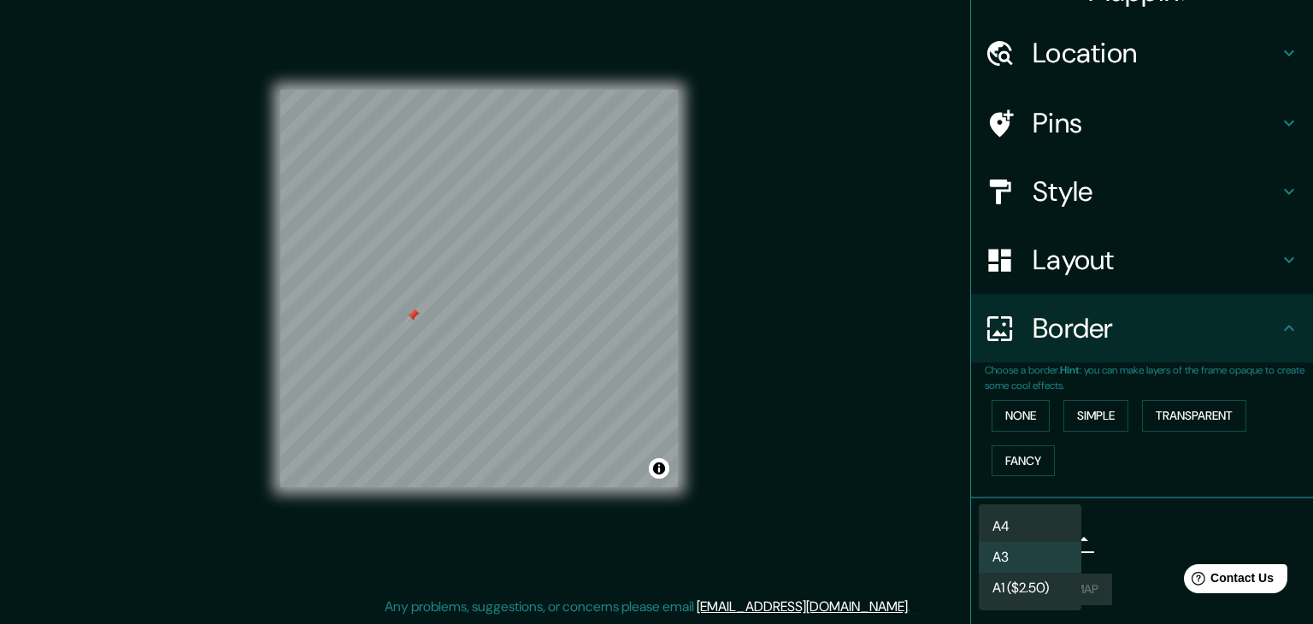
click at [1016, 515] on li "A4" at bounding box center [1030, 526] width 103 height 31
type input "single"
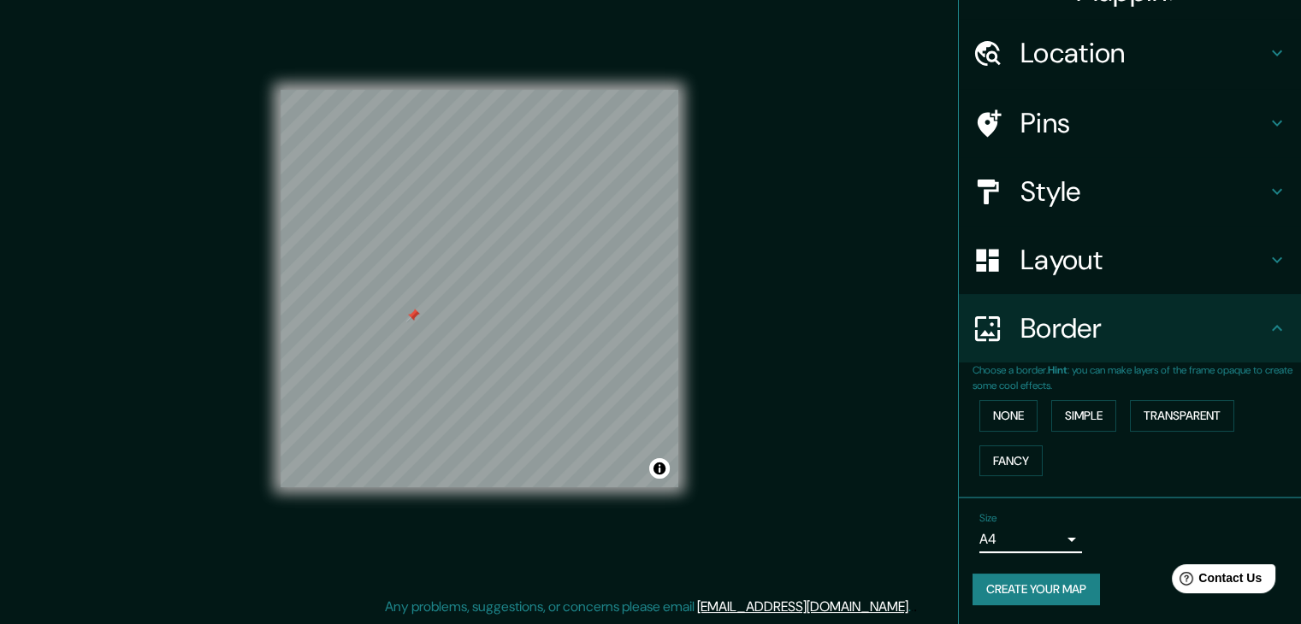
click at [1000, 575] on button "Create your map" at bounding box center [1035, 590] width 127 height 32
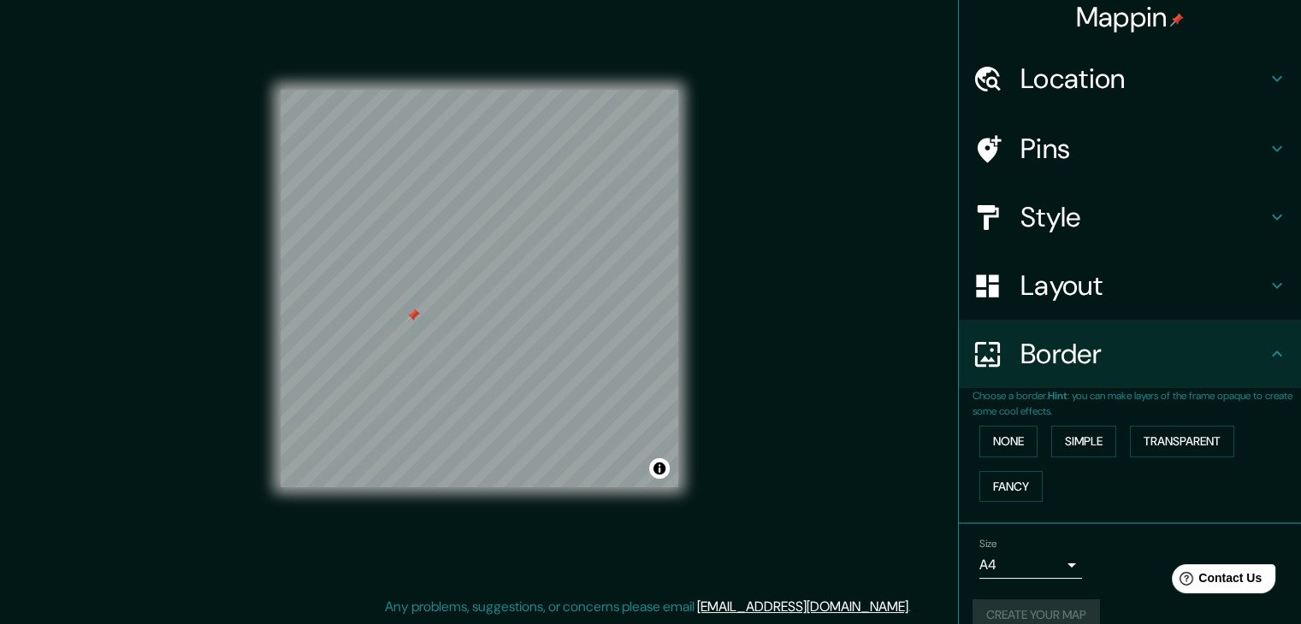
scroll to position [0, 0]
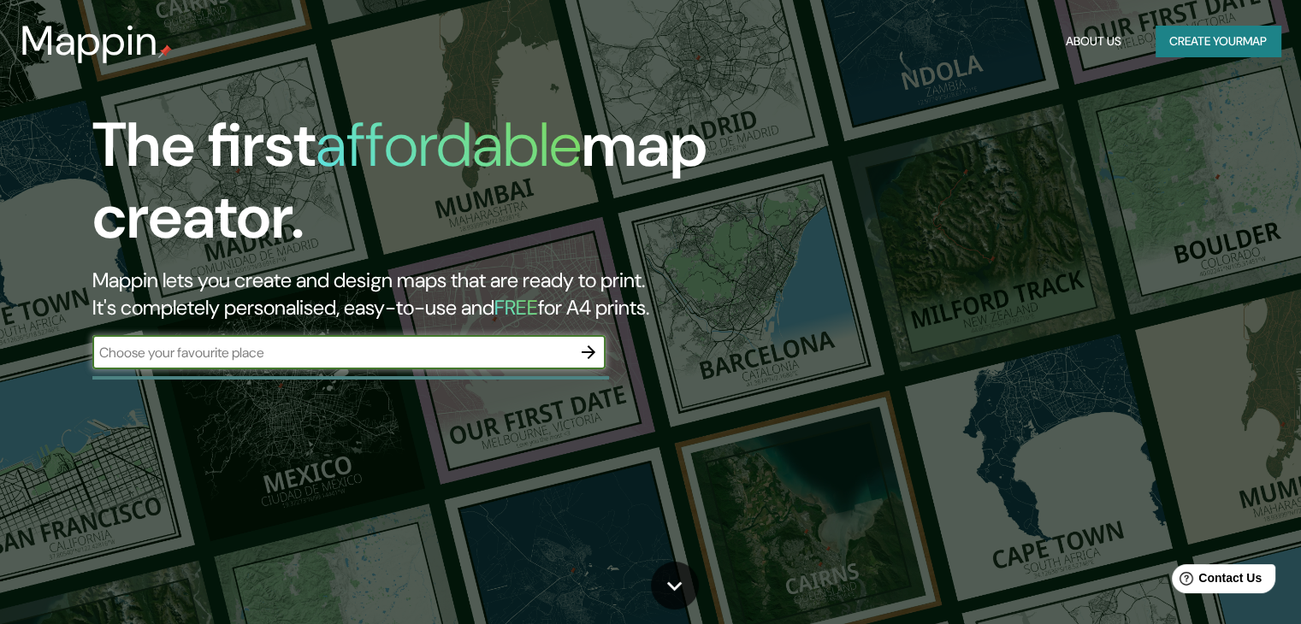
click at [1186, 43] on button "Create your map" at bounding box center [1217, 42] width 125 height 32
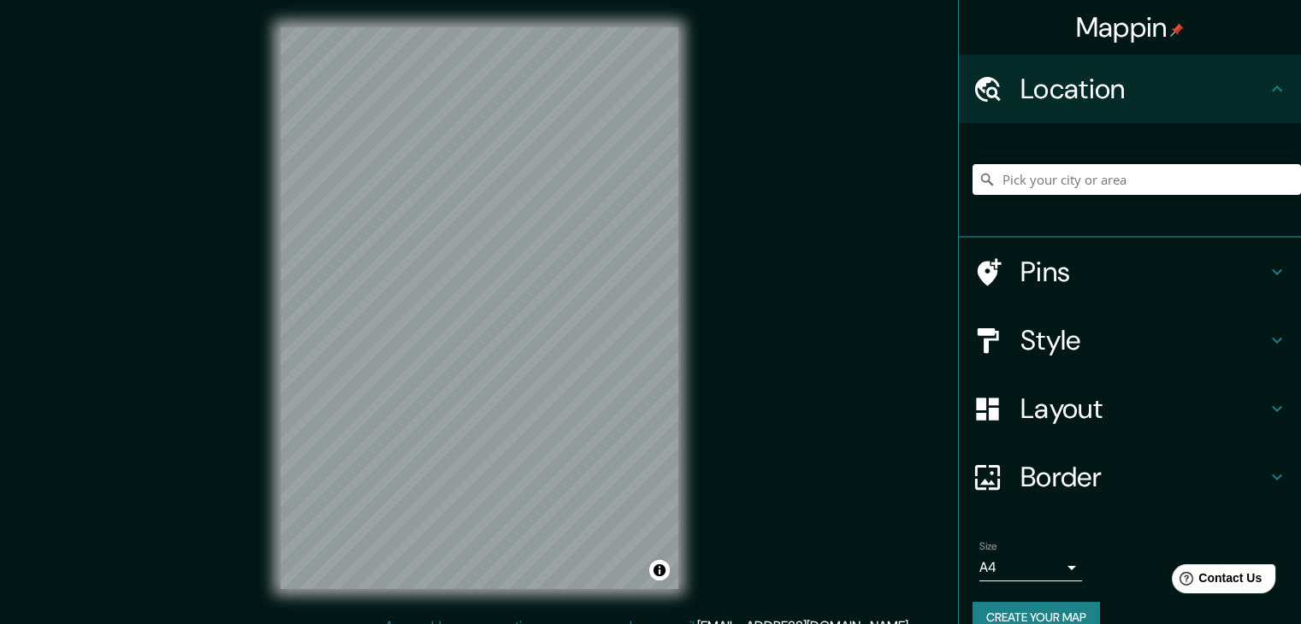
click at [1008, 602] on button "Create your map" at bounding box center [1035, 618] width 127 height 32
click at [1023, 174] on input "Pick your city or area" at bounding box center [1136, 179] width 328 height 31
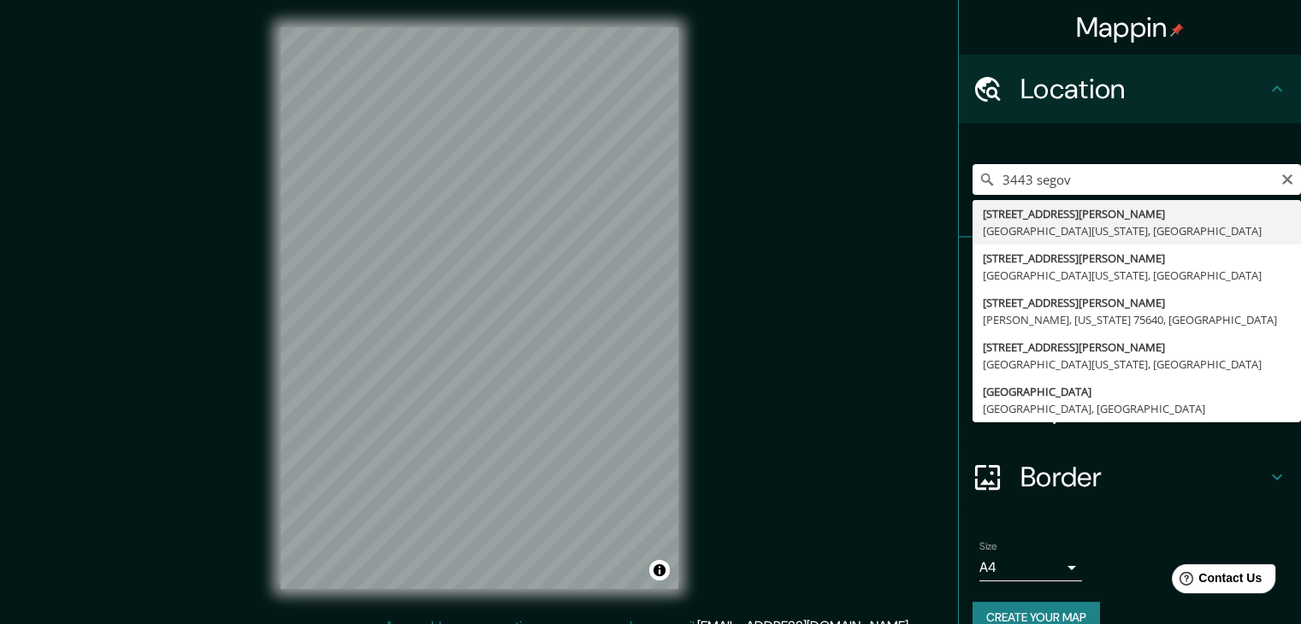
type input "[STREET_ADDRESS][PERSON_NAME][US_STATE]"
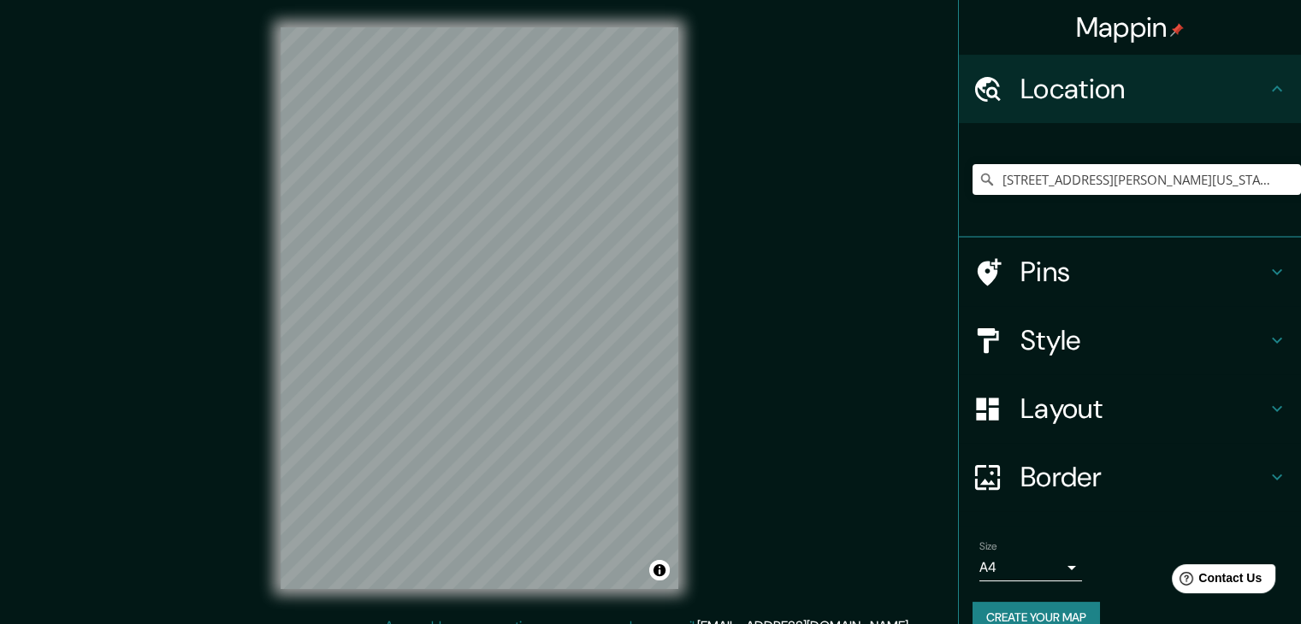
click at [1042, 402] on h4 "Layout" at bounding box center [1143, 409] width 246 height 34
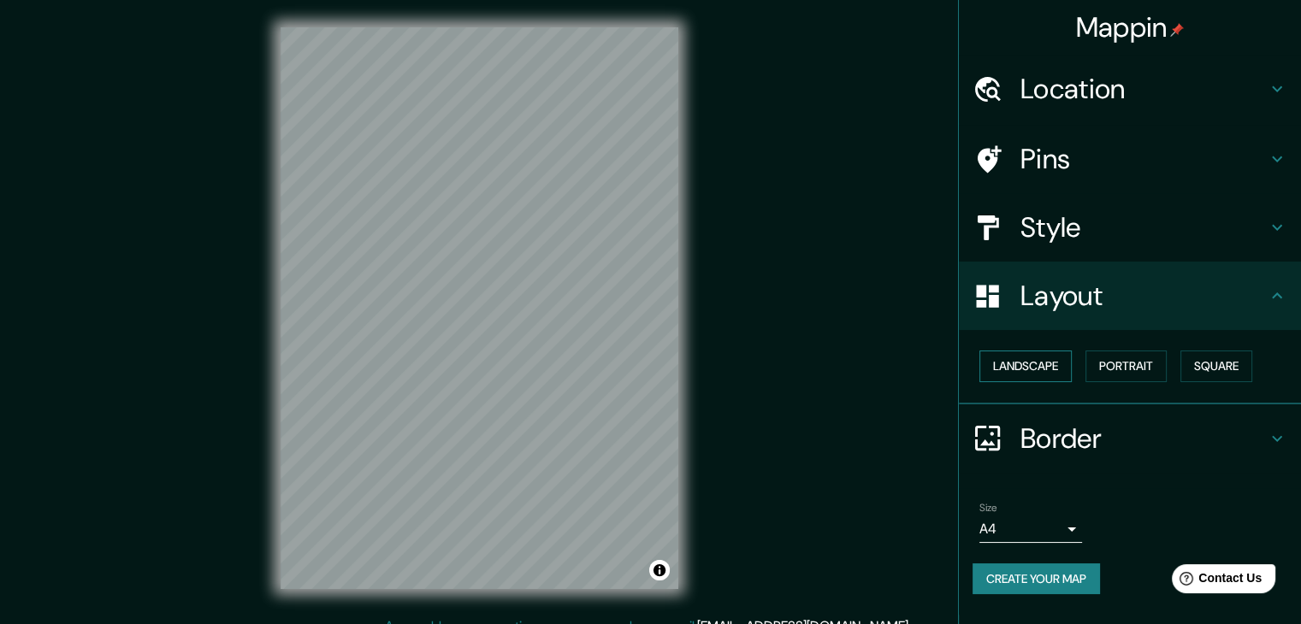
click at [1054, 362] on button "Landscape" at bounding box center [1025, 367] width 92 height 32
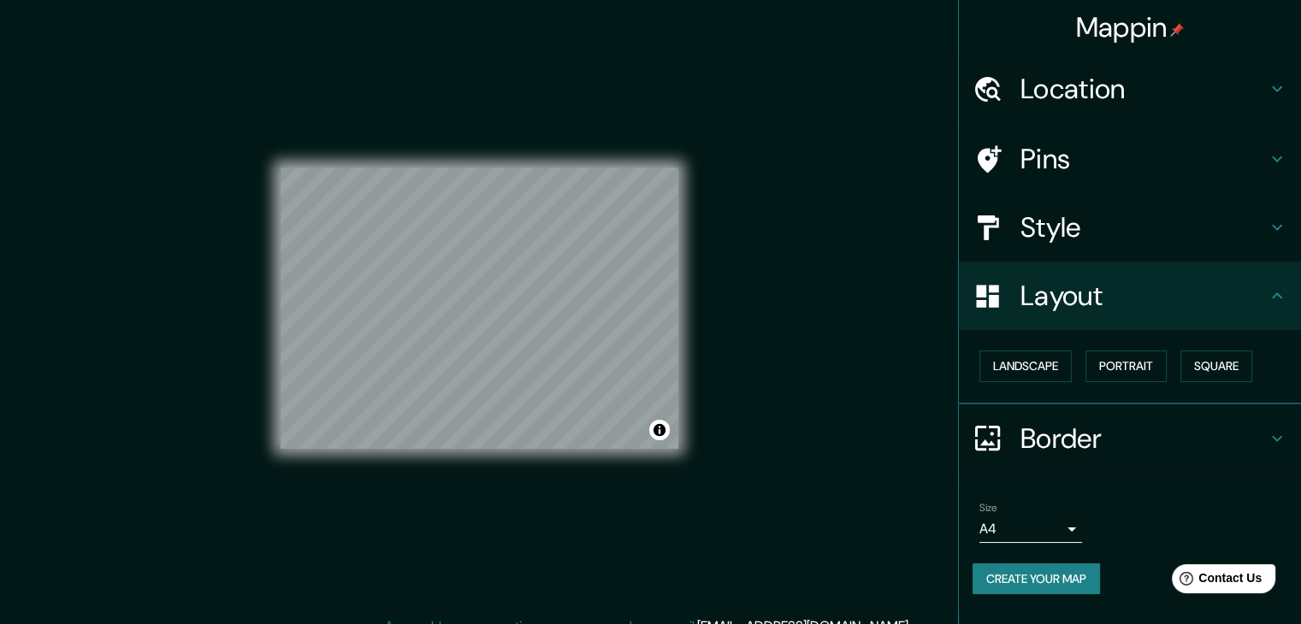
click at [1251, 384] on div "Landscape Portrait Square" at bounding box center [1136, 366] width 328 height 45
click at [1245, 375] on button "Square" at bounding box center [1216, 367] width 72 height 32
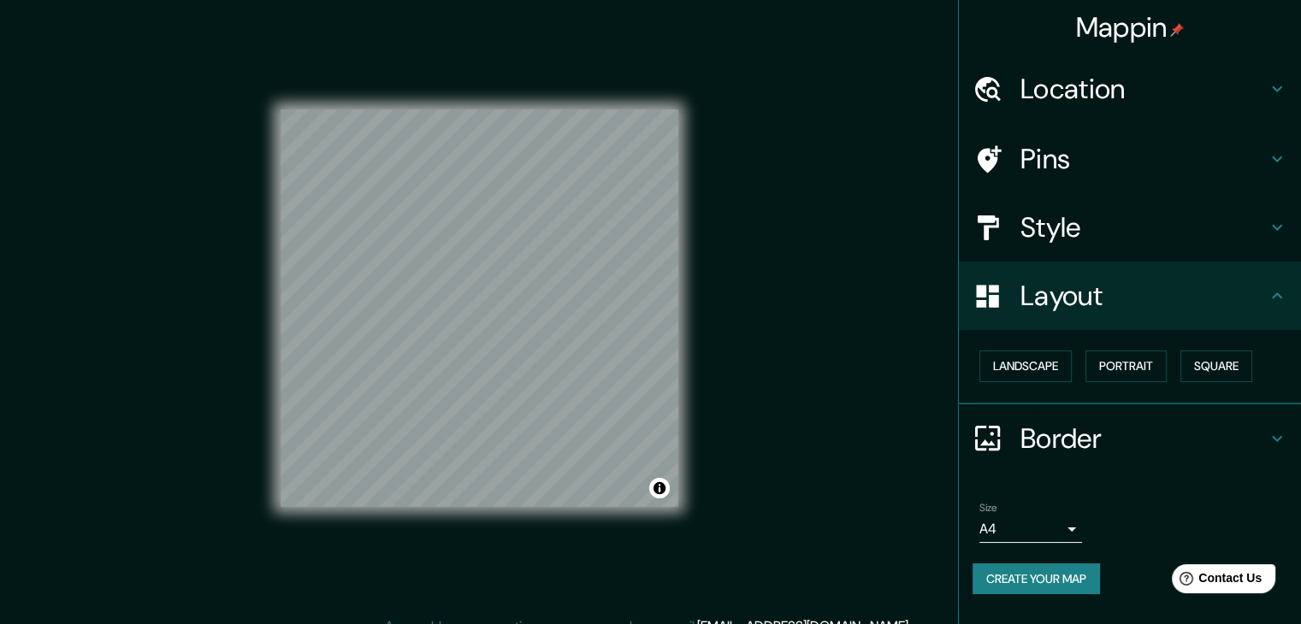
click at [656, 350] on div "© Mapbox © OpenStreetMap Improve this map" at bounding box center [479, 308] width 452 height 617
click at [1119, 227] on h4 "Style" at bounding box center [1143, 227] width 246 height 34
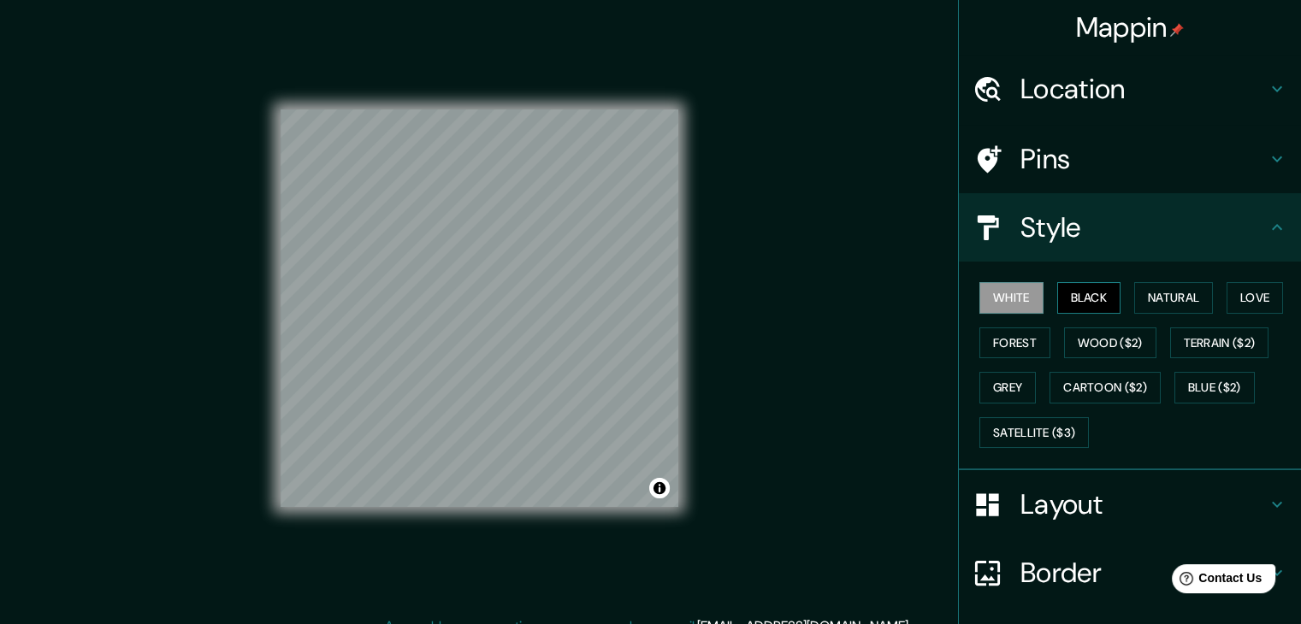
click at [1057, 287] on button "Black" at bounding box center [1089, 298] width 64 height 32
click at [1176, 292] on button "Natural" at bounding box center [1173, 298] width 79 height 32
click at [1098, 296] on button "Black" at bounding box center [1089, 298] width 64 height 32
click at [1226, 299] on button "Love" at bounding box center [1254, 298] width 56 height 32
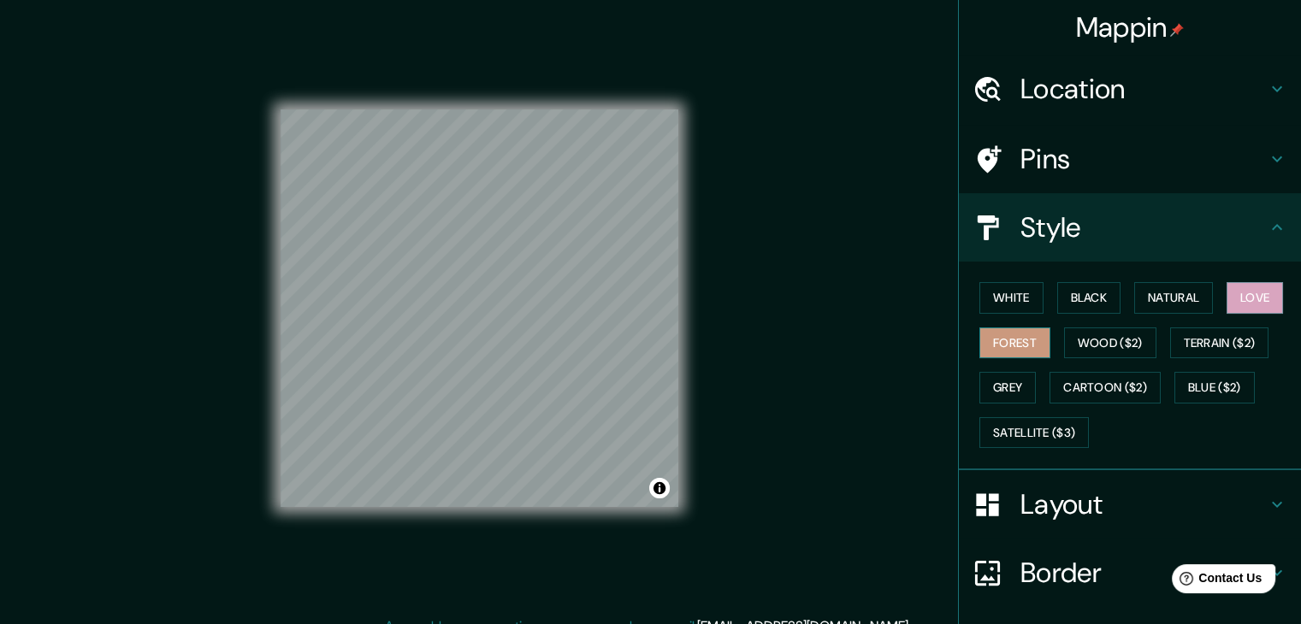
click at [1010, 341] on button "Forest" at bounding box center [1014, 344] width 71 height 32
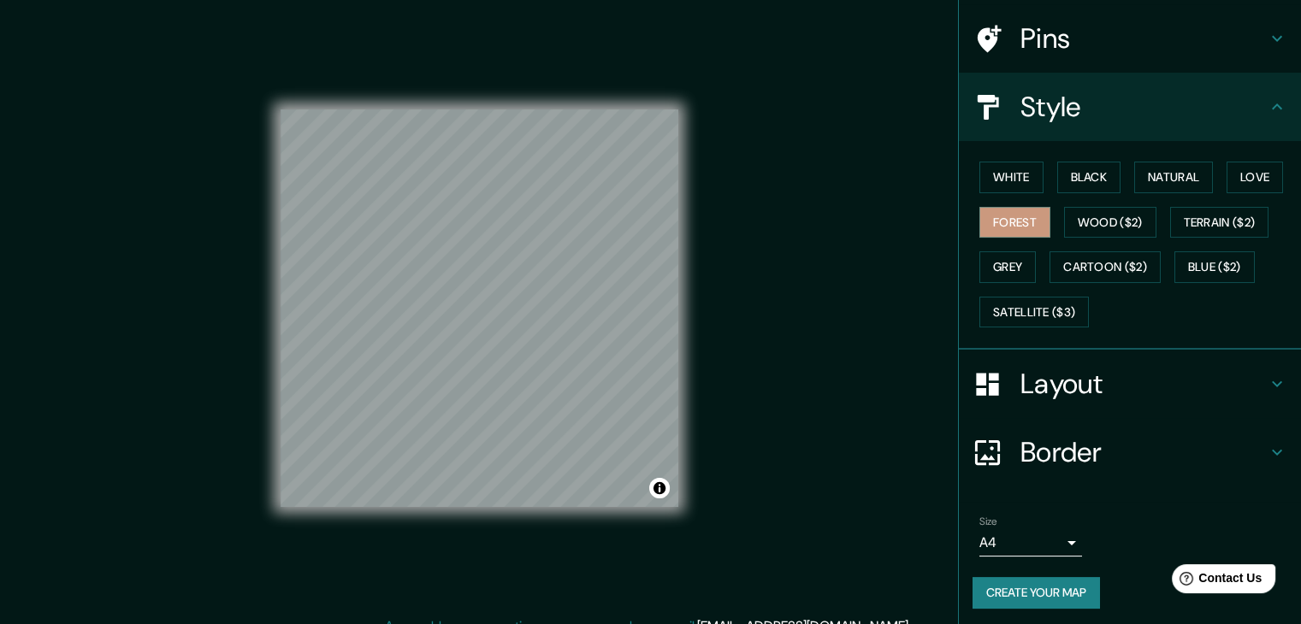
scroll to position [123, 0]
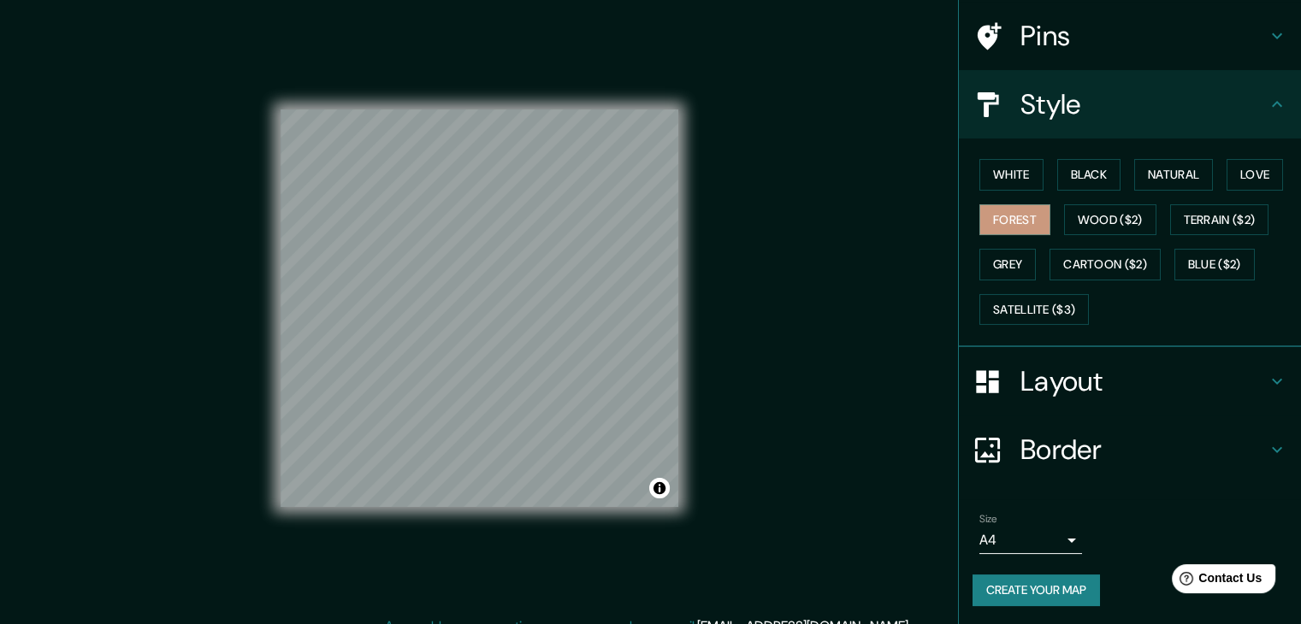
click at [1050, 590] on button "Create your map" at bounding box center [1035, 591] width 127 height 32
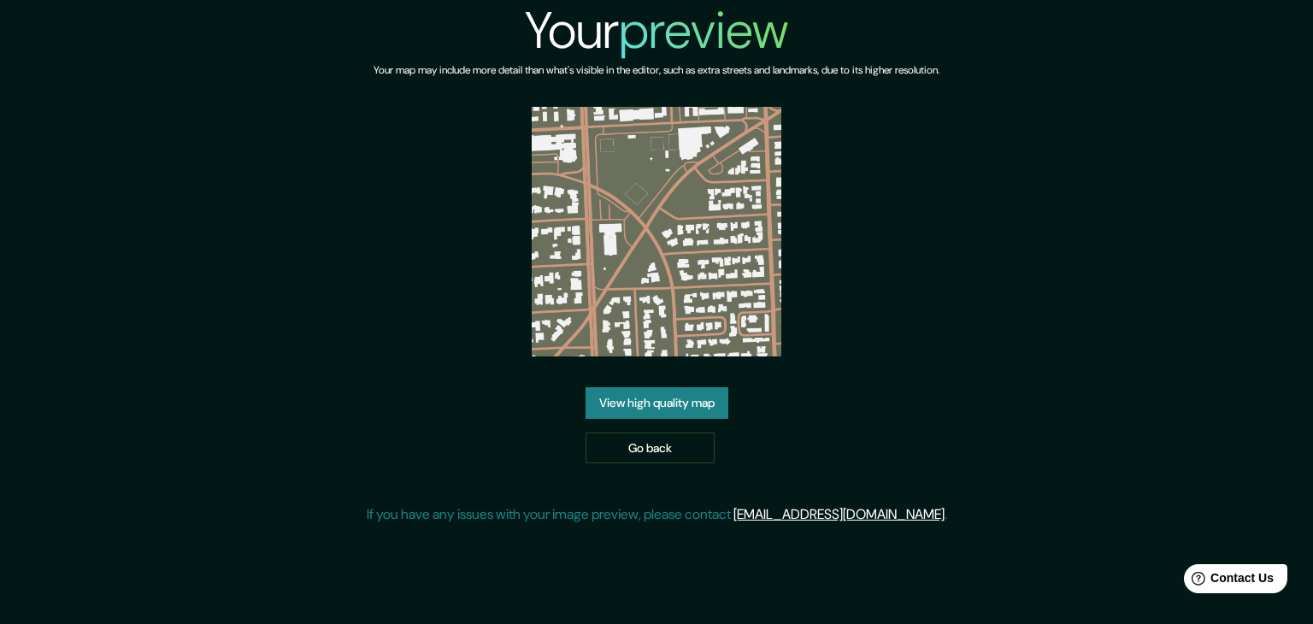
click at [651, 400] on link "View high quality map" at bounding box center [657, 403] width 143 height 32
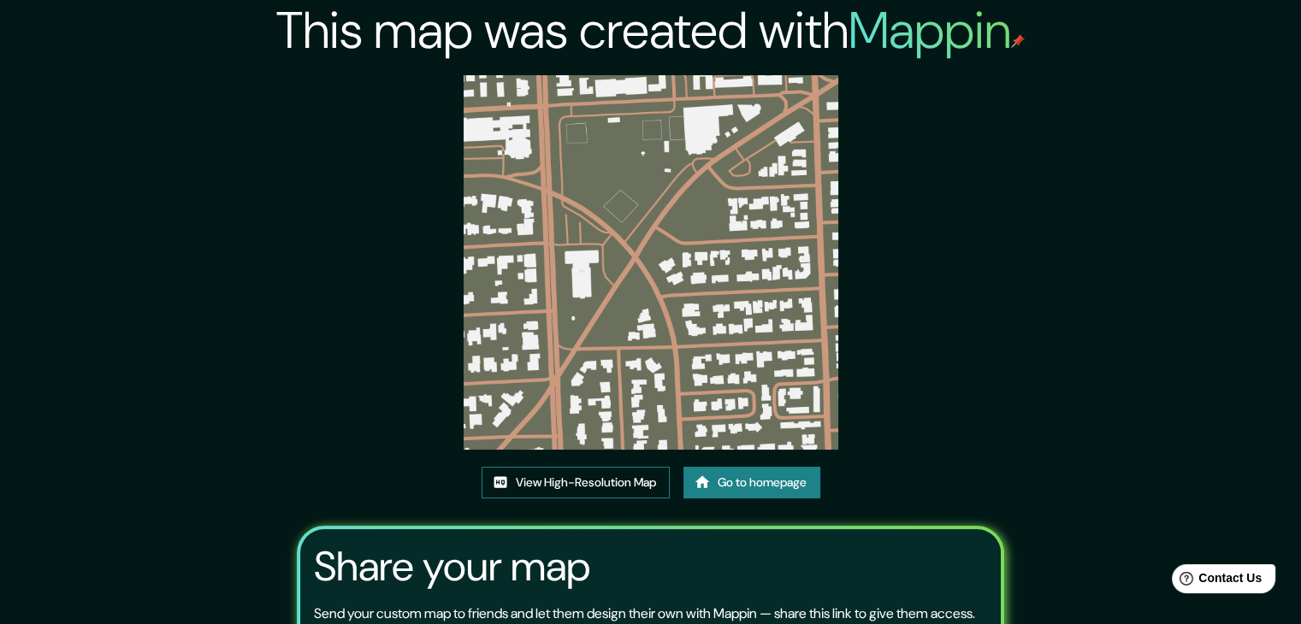
click at [631, 491] on link "View High-Resolution Map" at bounding box center [575, 483] width 188 height 32
click at [589, 490] on link "View High-Resolution Map" at bounding box center [575, 483] width 188 height 32
